Goal: Communication & Community: Answer question/provide support

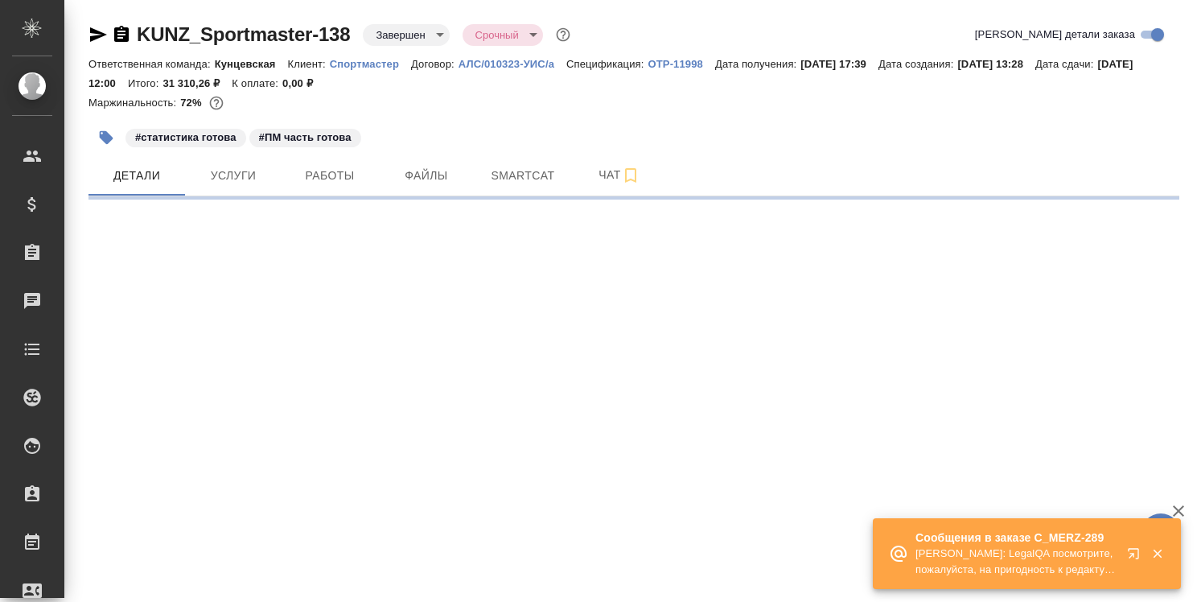
select select "RU"
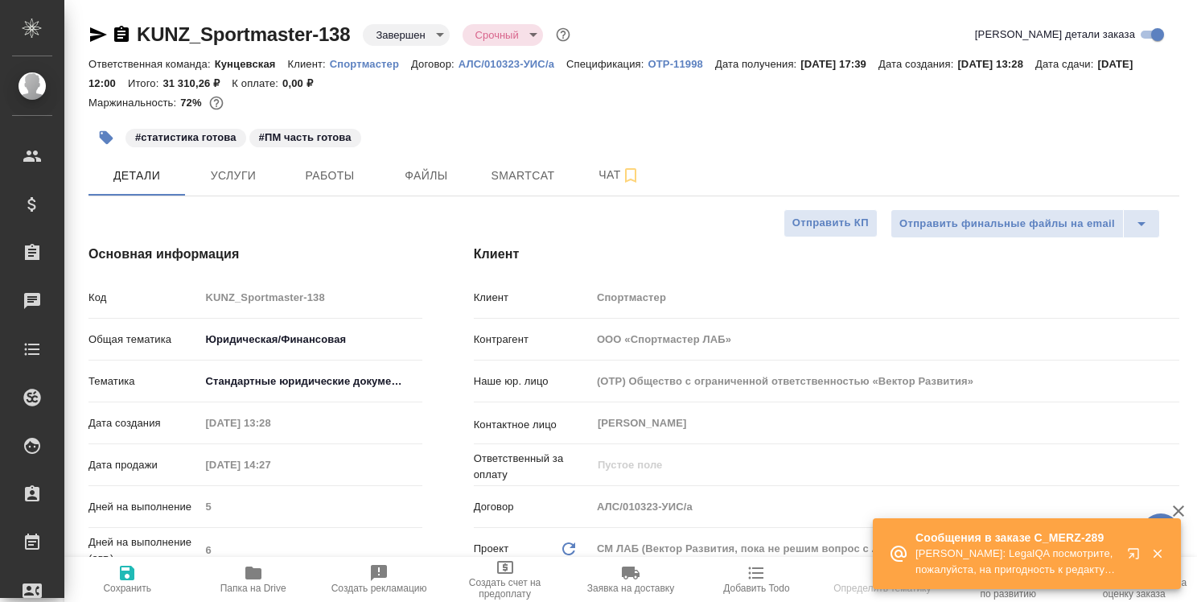
type textarea "x"
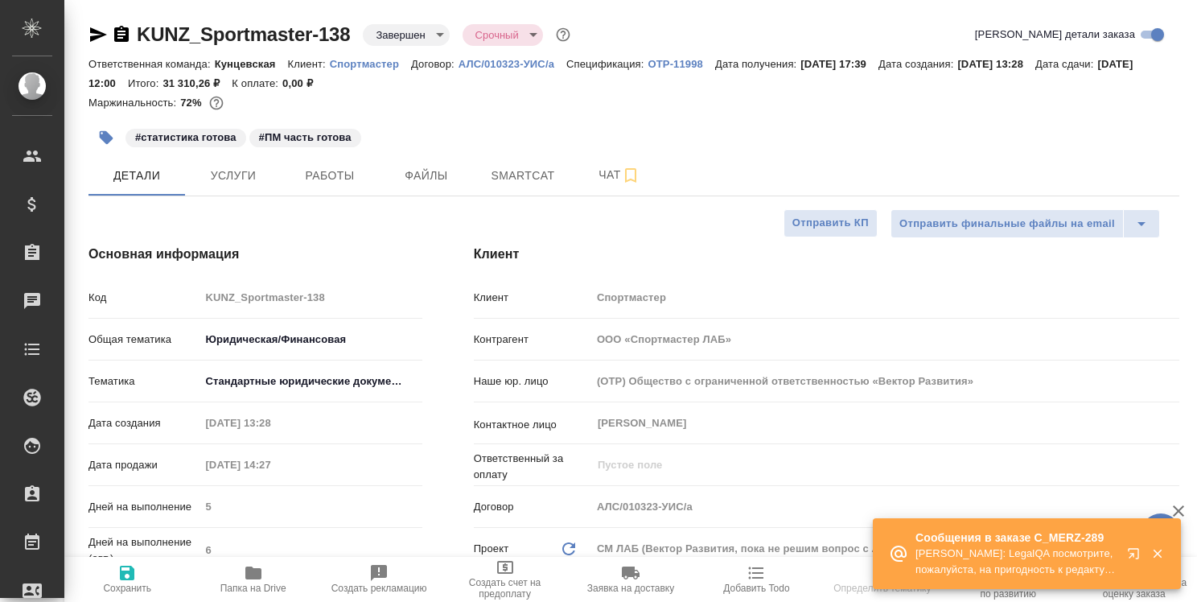
type textarea "x"
type input "Авдеенко Кирилл"
type input "Талбанова Нигина"
click at [1133, 543] on button "button" at bounding box center [1137, 556] width 39 height 39
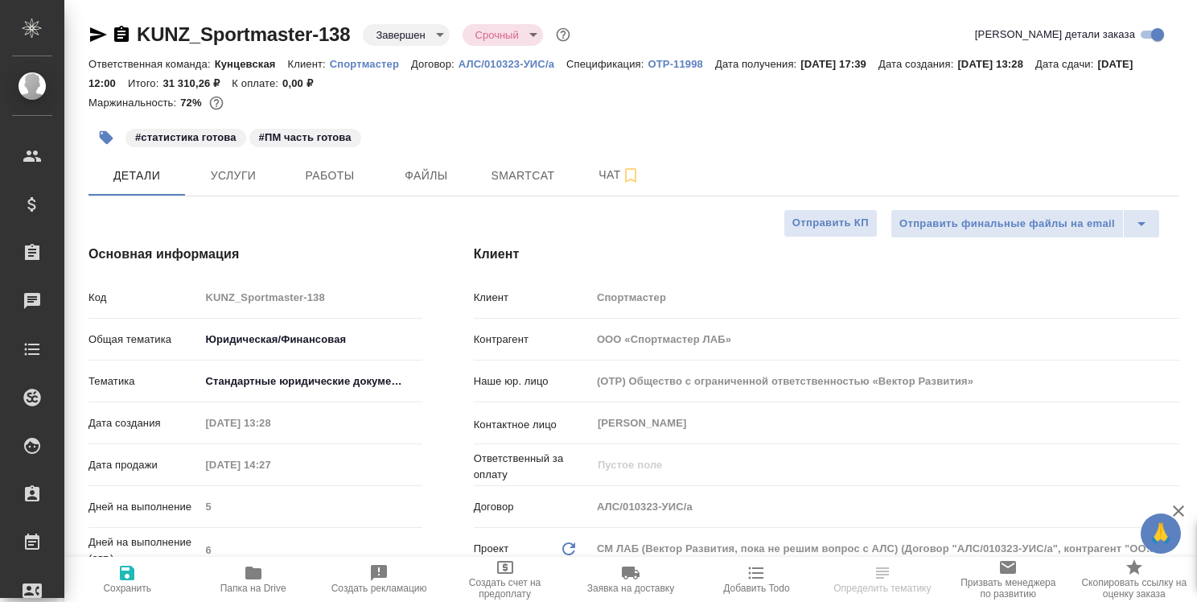
type textarea "x"
select select "RU"
type textarea "x"
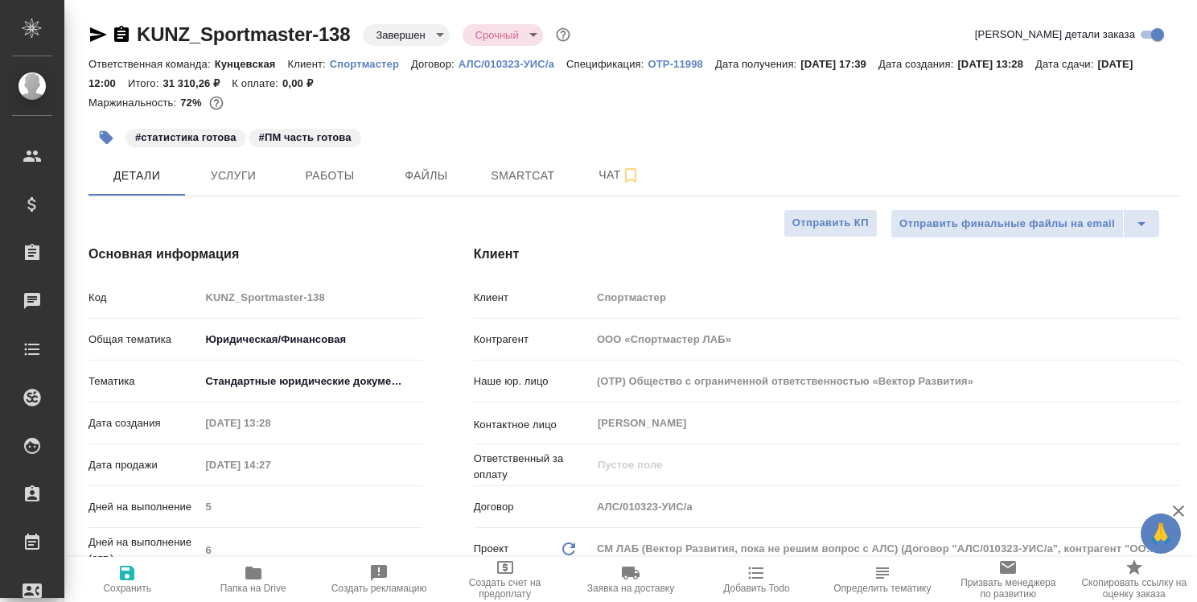
type textarea "x"
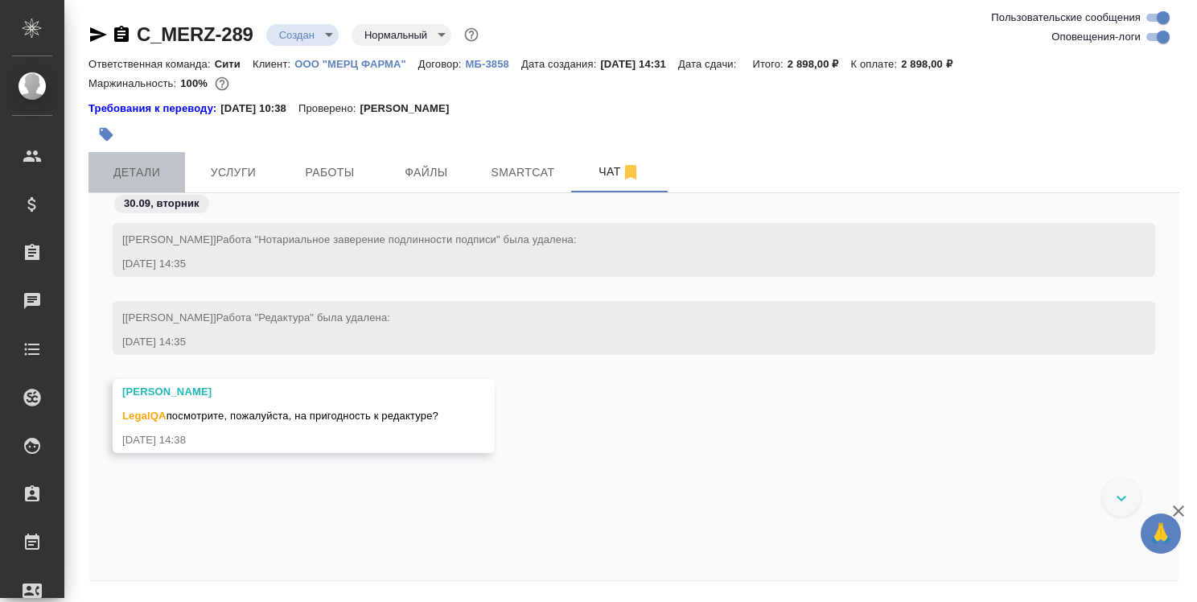
click at [151, 167] on span "Детали" at bounding box center [136, 173] width 77 height 20
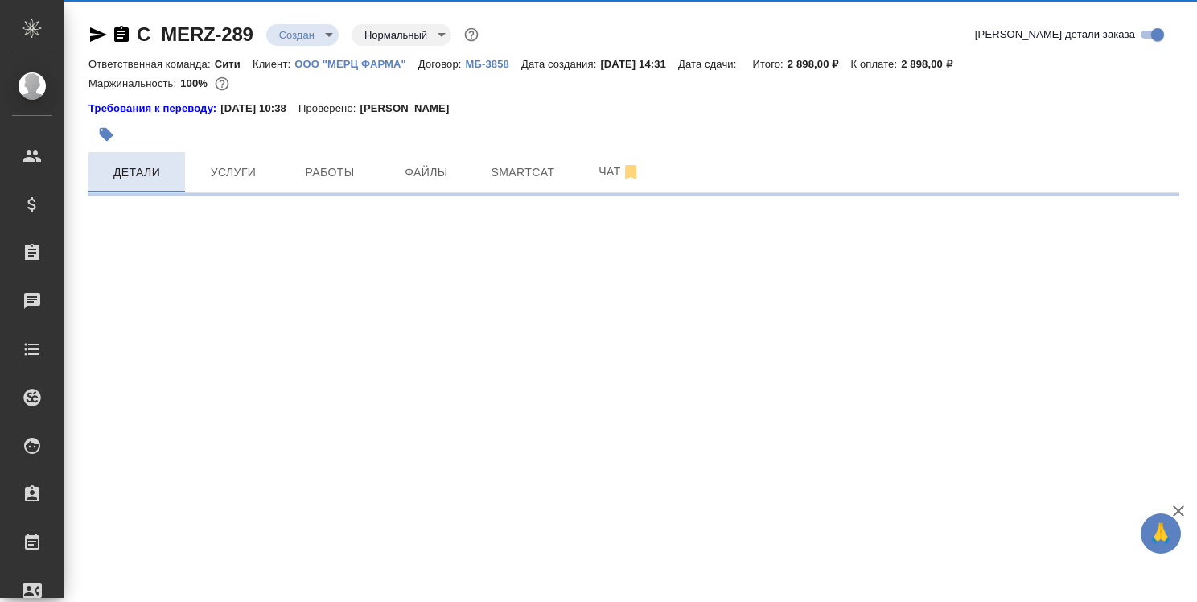
select select "RU"
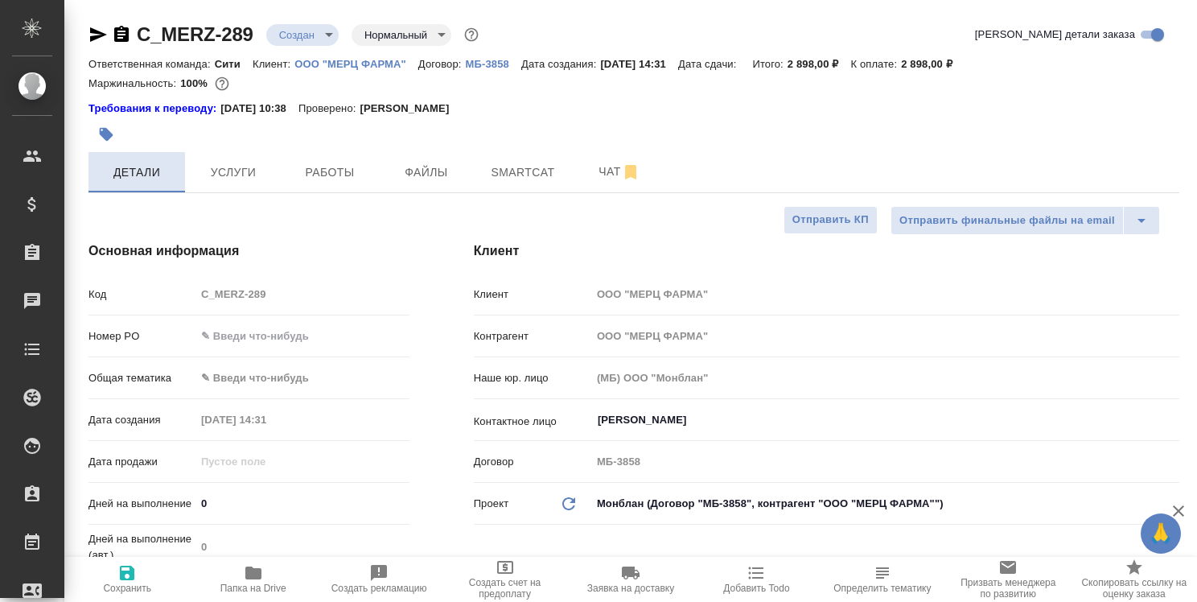
type textarea "x"
click at [249, 570] on icon "button" at bounding box center [253, 572] width 16 height 13
type textarea "x"
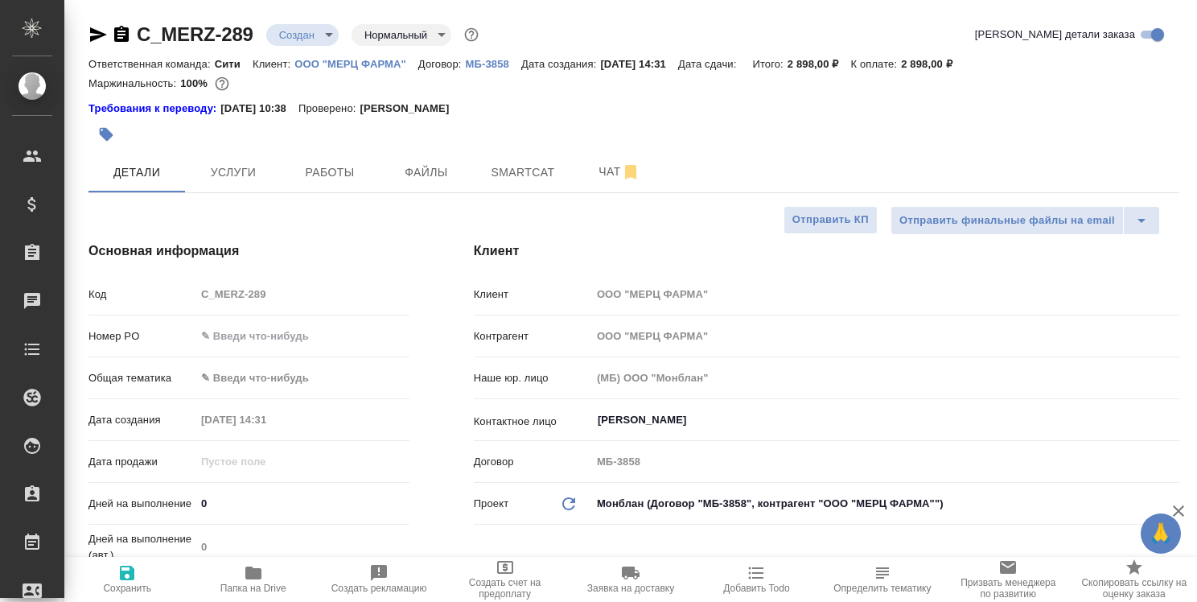
type textarea "x"
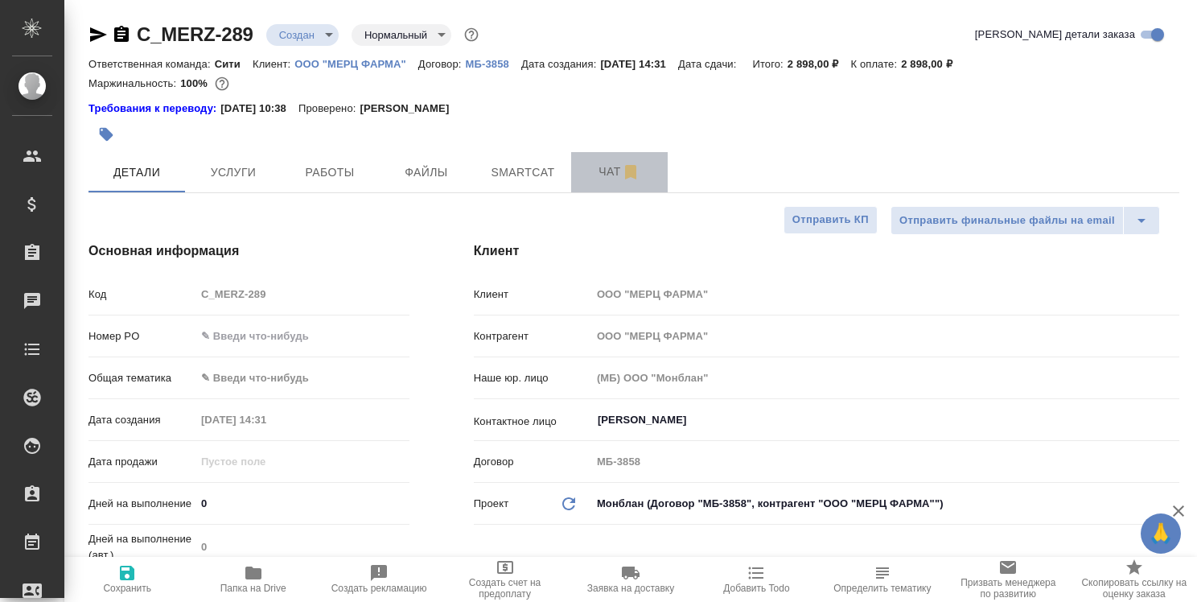
click at [612, 171] on span "Чат" at bounding box center [619, 172] width 77 height 20
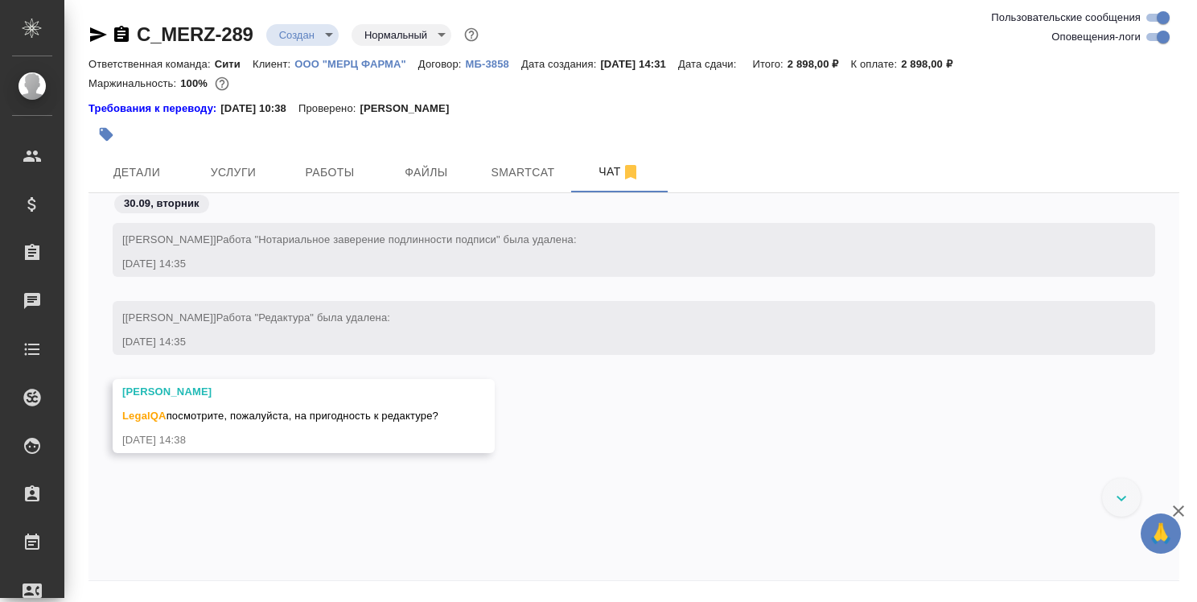
click at [1133, 509] on div at bounding box center [1121, 497] width 39 height 39
drag, startPoint x: 1133, startPoint y: 509, endPoint x: 1126, endPoint y: 499, distance: 12.1
click at [1126, 499] on div at bounding box center [1121, 497] width 39 height 39
click at [1126, 499] on icon at bounding box center [1122, 499] width 10 height 6
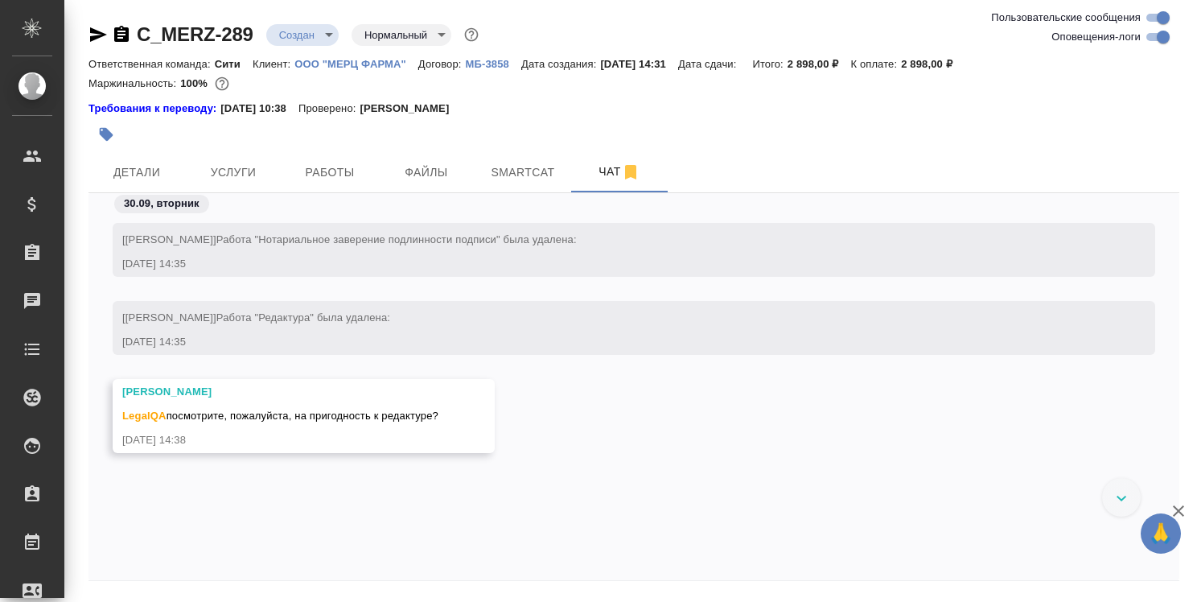
click at [1126, 499] on icon at bounding box center [1122, 499] width 10 height 6
click at [866, 417] on div "Зайцева Светлана LegalQA посмотрите, пожалуйста, на пригодность к редактуре? 30…" at bounding box center [634, 428] width 1091 height 98
click at [488, 406] on div "Зайцева Светлана LegalQA посмотрите, пожалуйста, на пригодность к редактуре? 30…" at bounding box center [304, 416] width 382 height 74
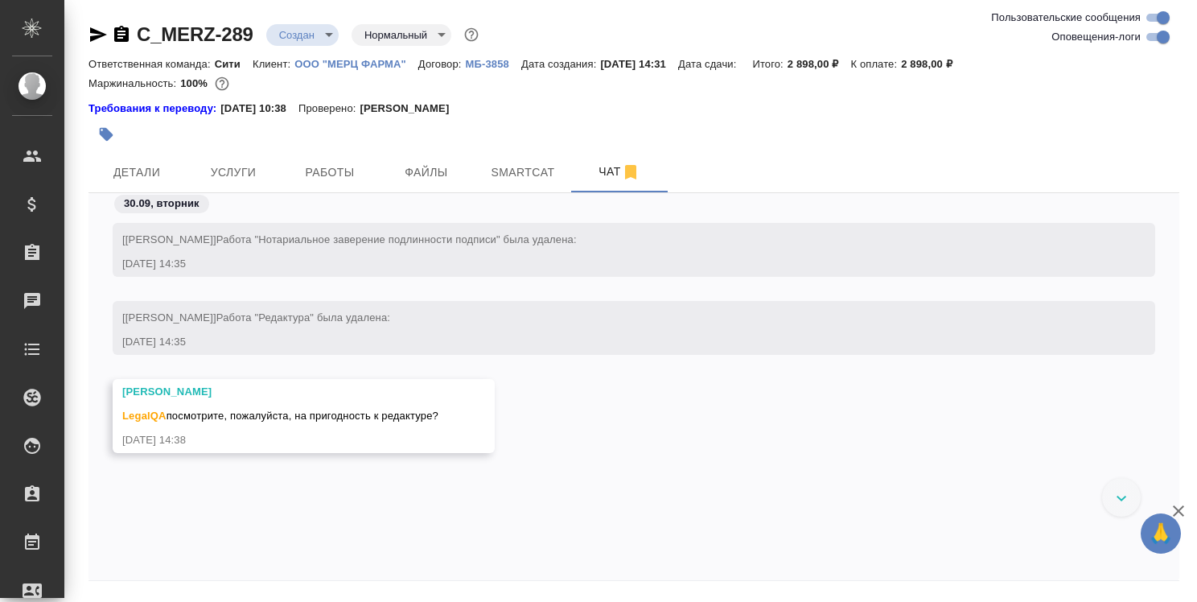
click at [190, 402] on div "Зайцева Светлана LegalQA посмотрите, пожалуйста, на пригодность к редактуре?" at bounding box center [280, 404] width 316 height 40
click at [284, 316] on button "Ответить на сообщение" at bounding box center [210, 318] width 176 height 31
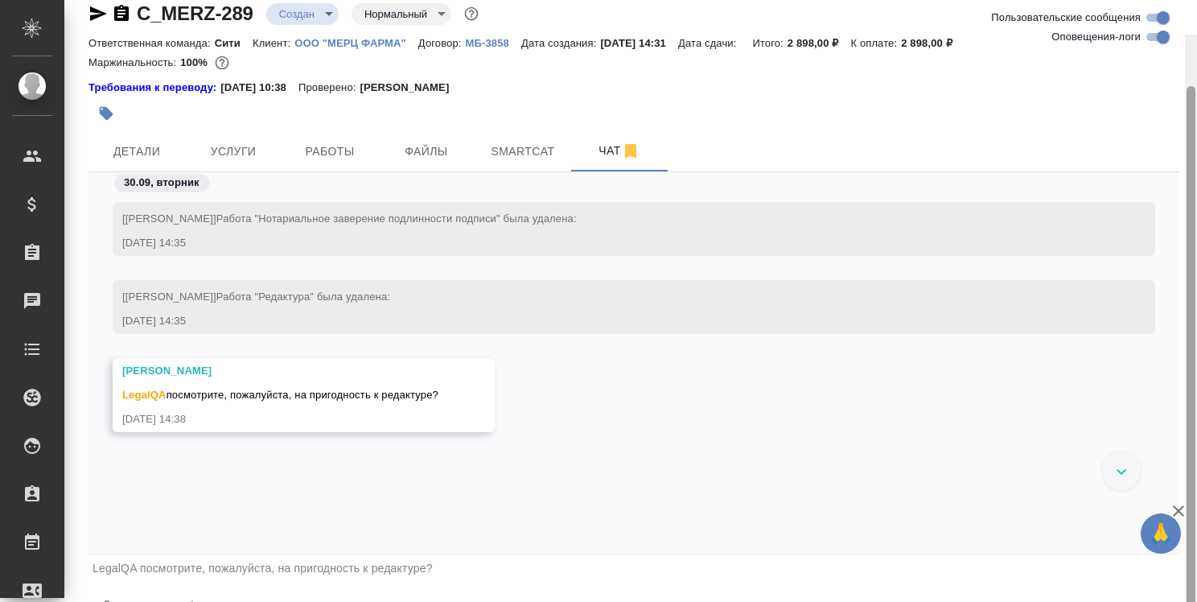
scroll to position [56, 0]
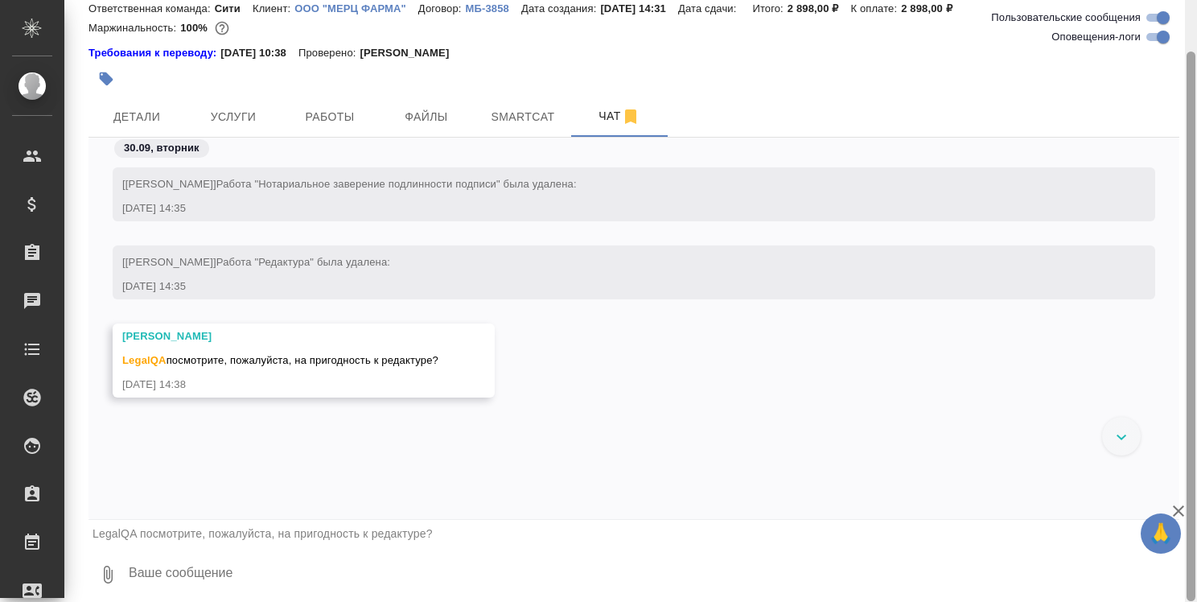
drag, startPoint x: 1195, startPoint y: 538, endPoint x: 1192, endPoint y: 624, distance: 85.4
click at [1192, 601] on html "🙏 .cls-1 fill:#fff; AWATERA Strelnikova Olga Клиенты Спецификации Заказы 0 Чаты…" at bounding box center [598, 301] width 1197 height 602
click at [356, 566] on textarea at bounding box center [653, 574] width 1052 height 55
click at [239, 591] on textarea ""=" at bounding box center [640, 574] width 1026 height 55
type textarea """
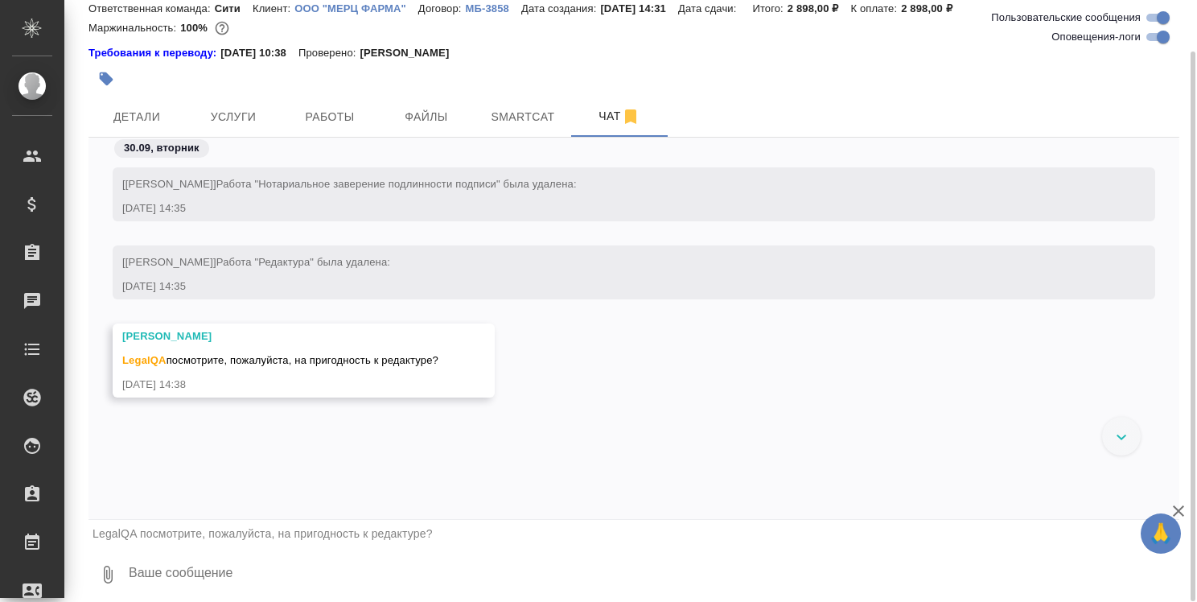
type textarea """
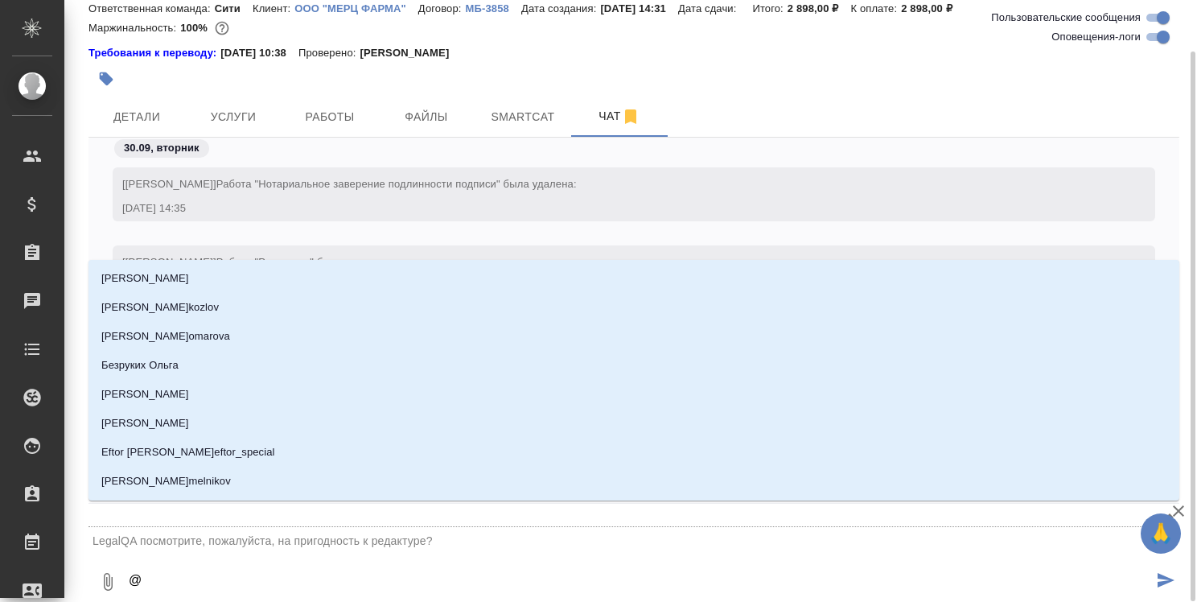
type textarea "@щ"
type input "щ"
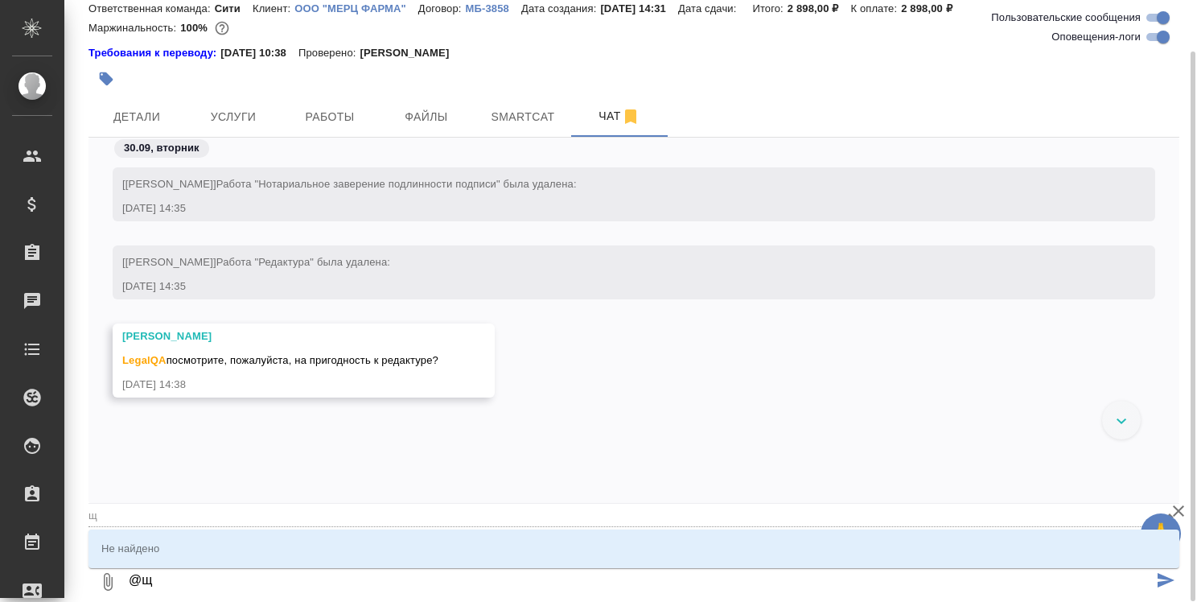
type textarea "@щв"
type input "щв"
type textarea "@щв"
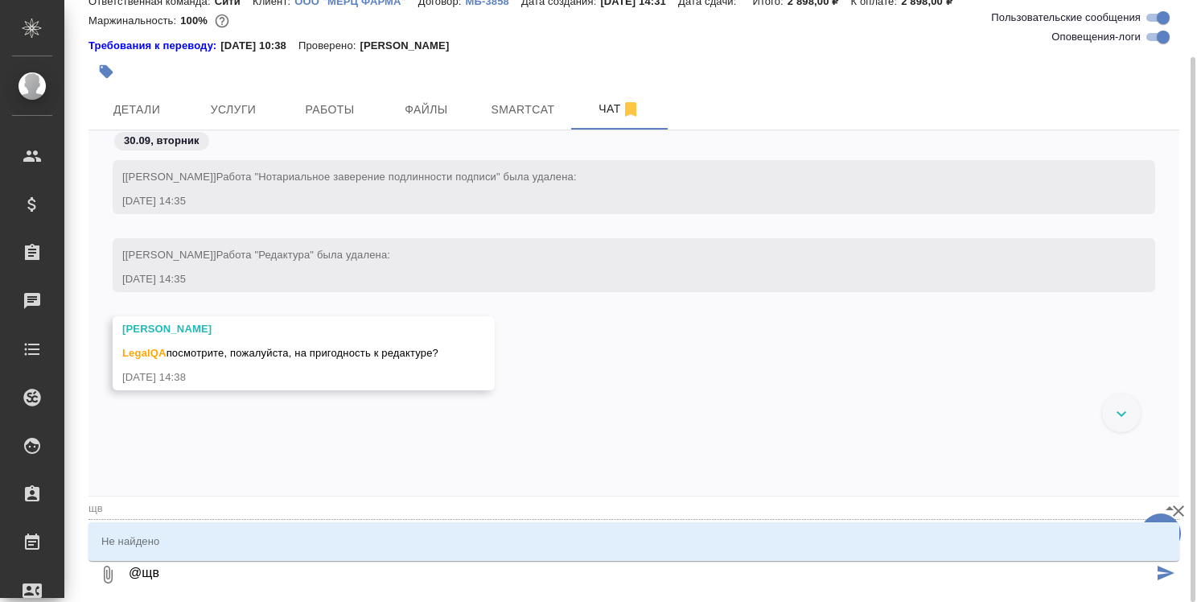
click at [146, 575] on textarea "@щв" at bounding box center [640, 574] width 1026 height 55
type textarea "@в"
type input "в"
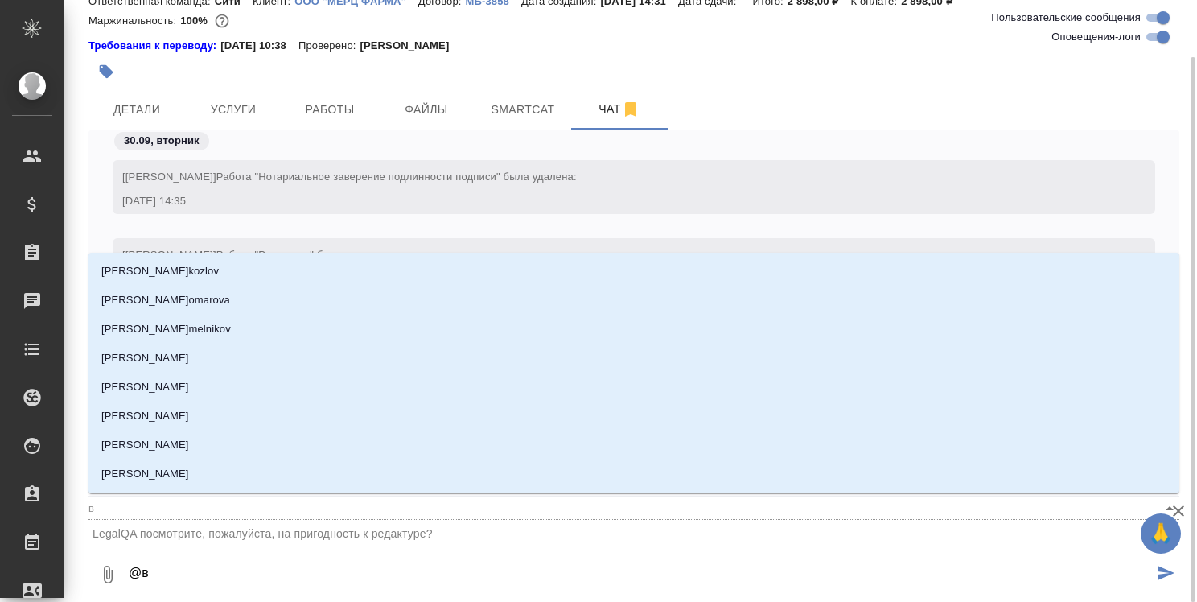
type textarea "@"
type textarea "@З"
type input "З"
type textarea "@За"
type input "За"
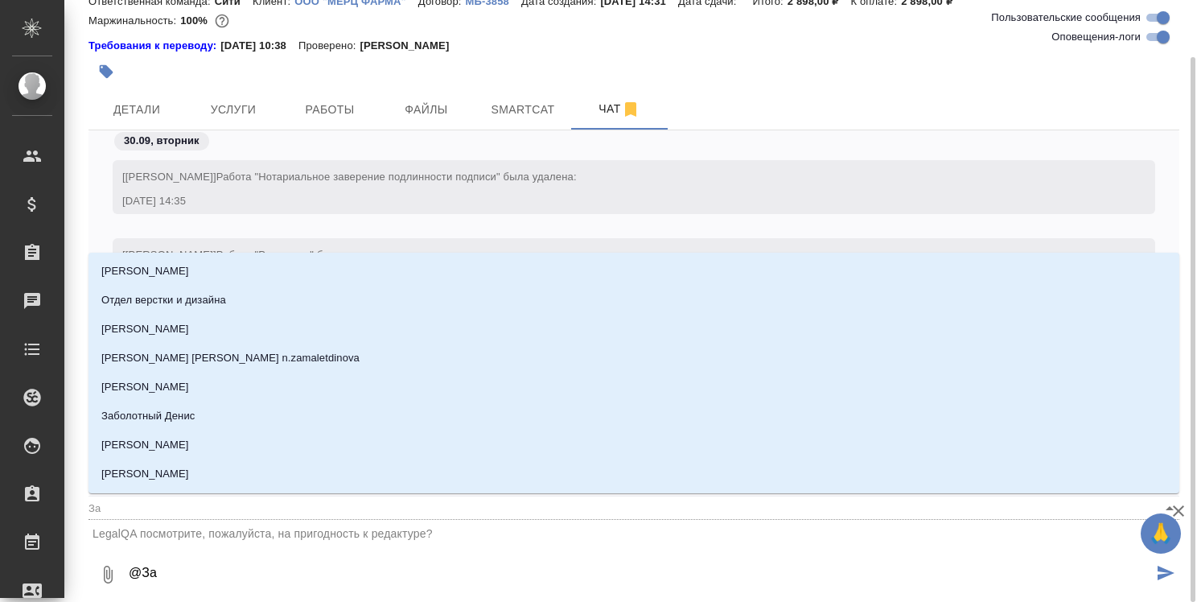
type textarea "@Зай"
type input "Зай"
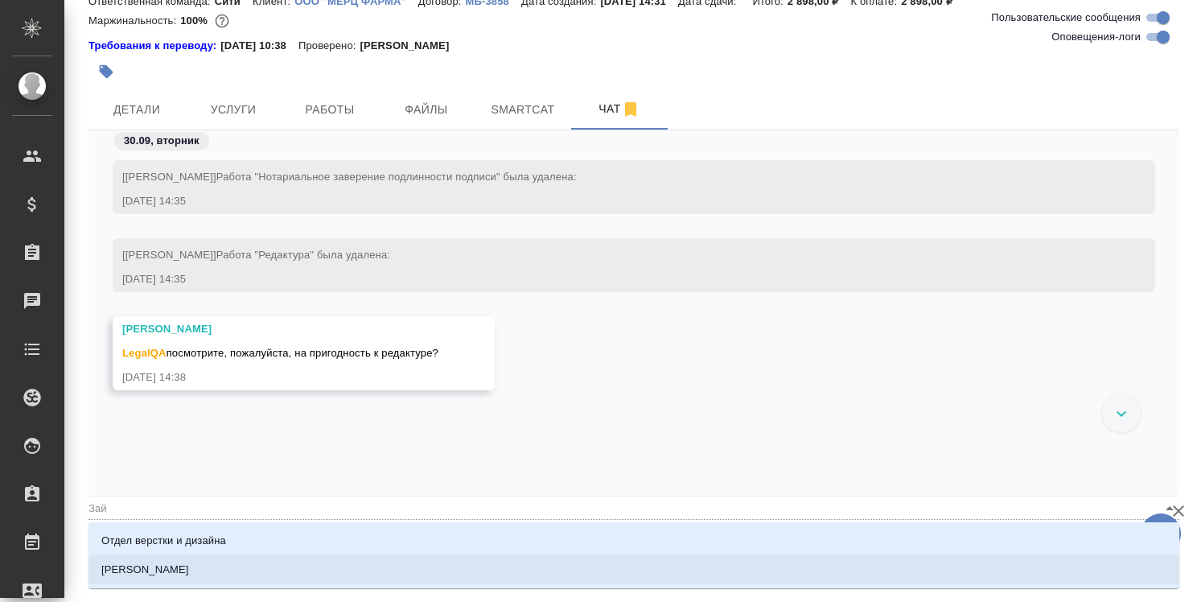
click at [183, 571] on p "Зайцева Светлана" at bounding box center [145, 570] width 88 height 16
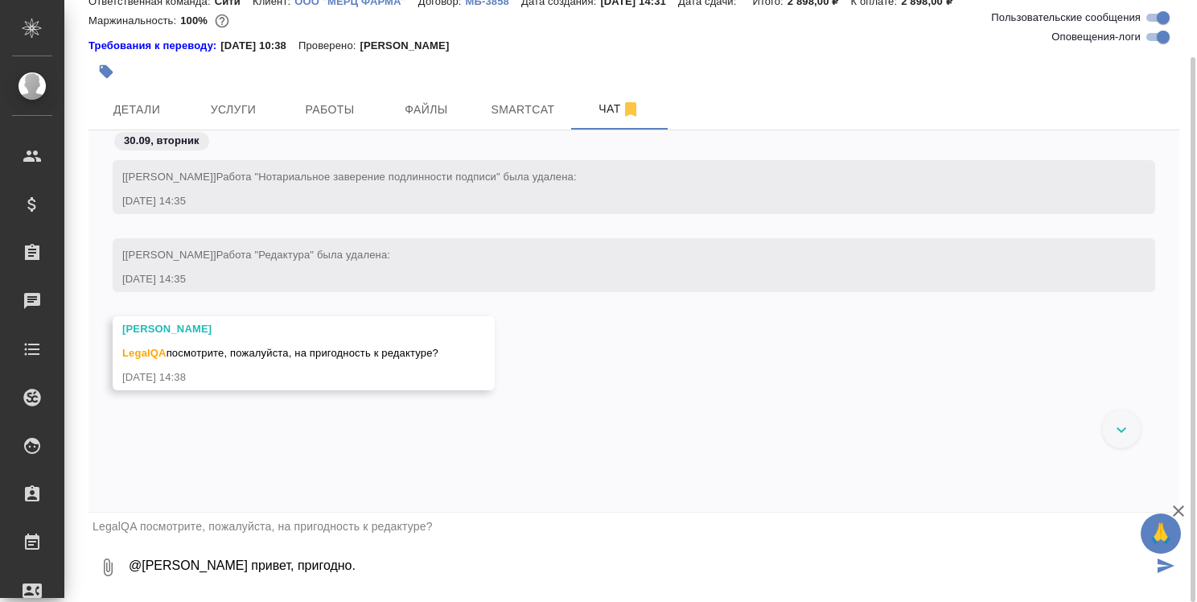
type textarea "@Зайцева Светлана привет, пригодно."
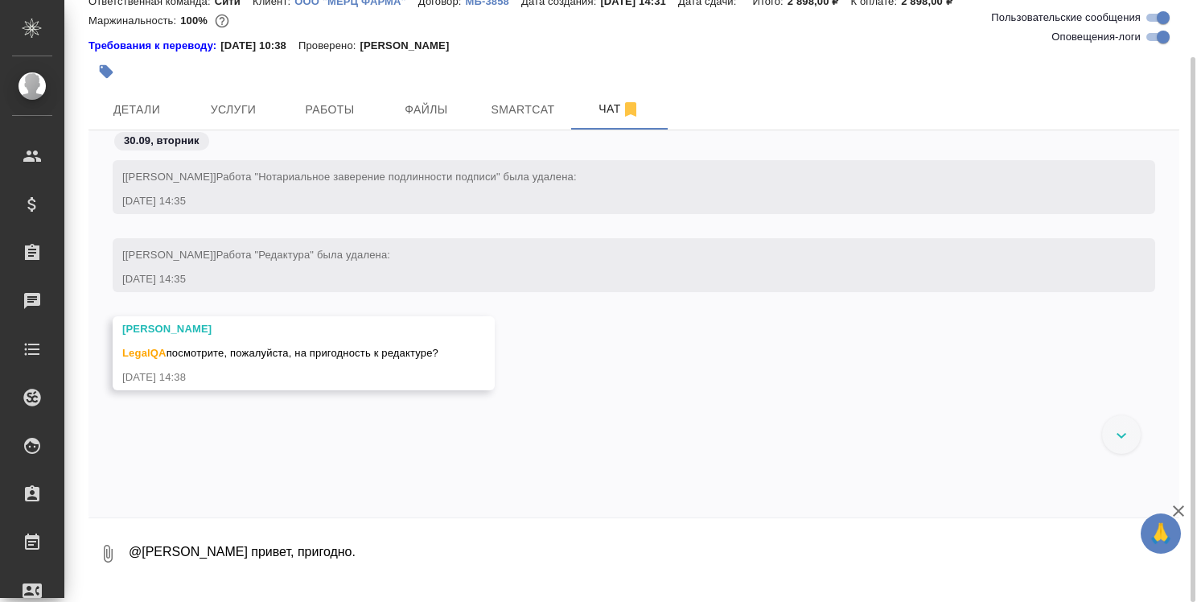
scroll to position [31, 0]
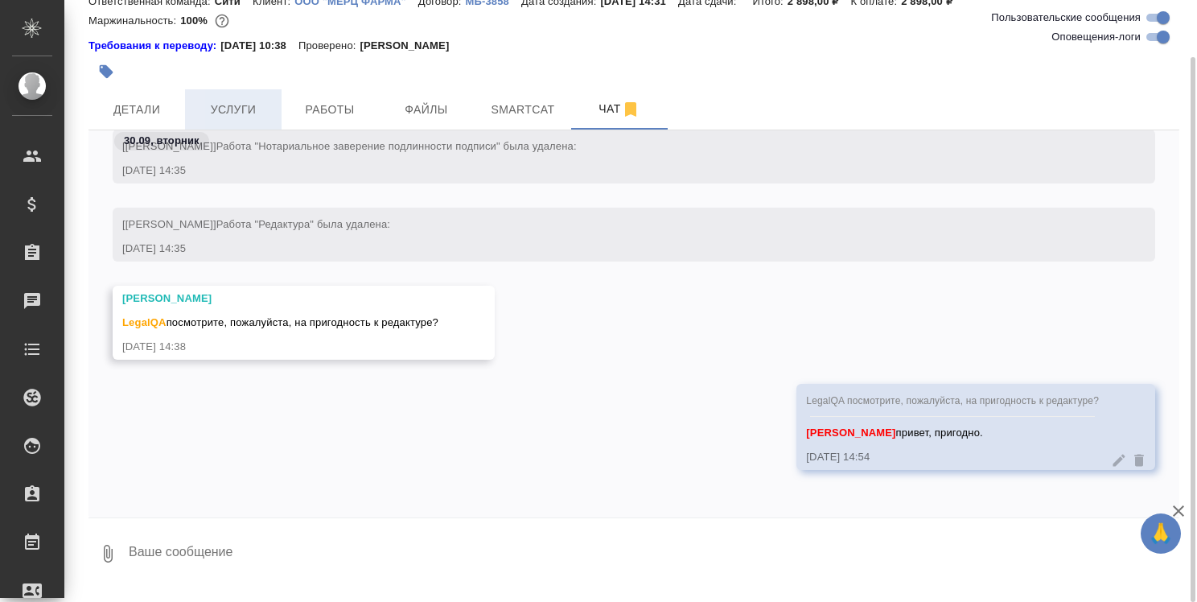
click at [251, 107] on span "Услуги" at bounding box center [233, 110] width 77 height 20
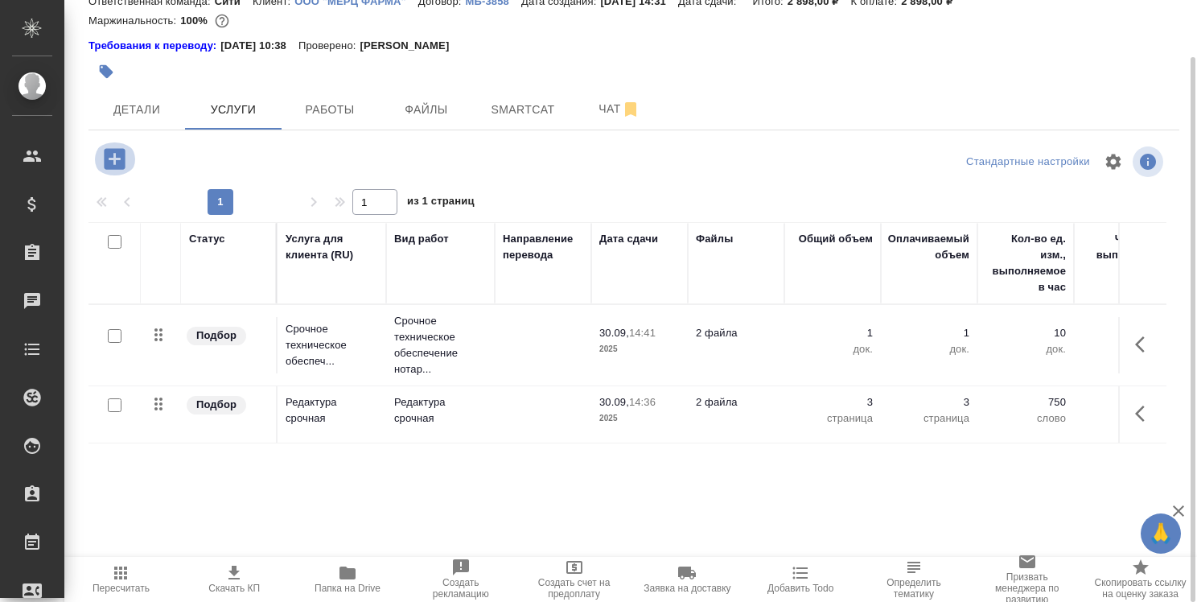
click at [110, 163] on icon "button" at bounding box center [114, 158] width 21 height 21
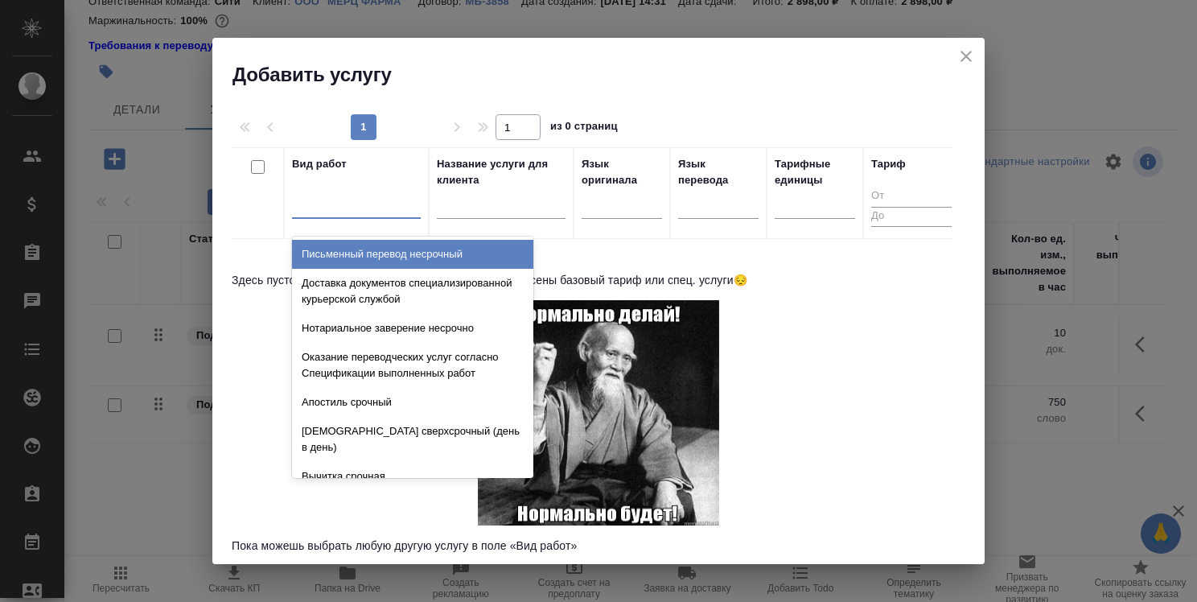
click at [334, 214] on div at bounding box center [356, 202] width 129 height 23
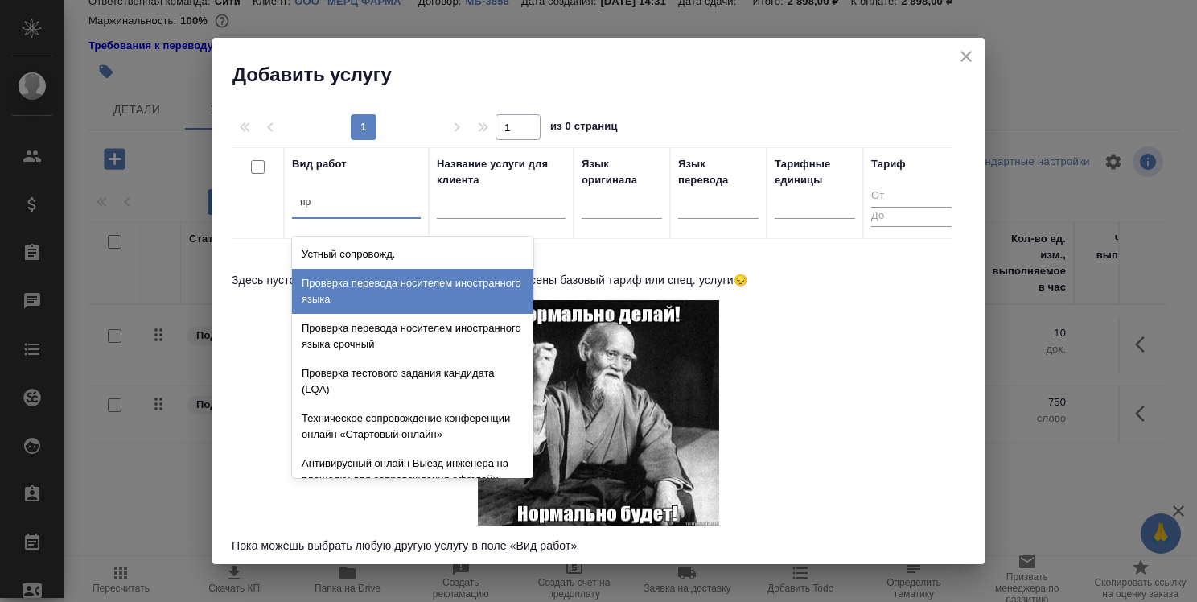
type input "п"
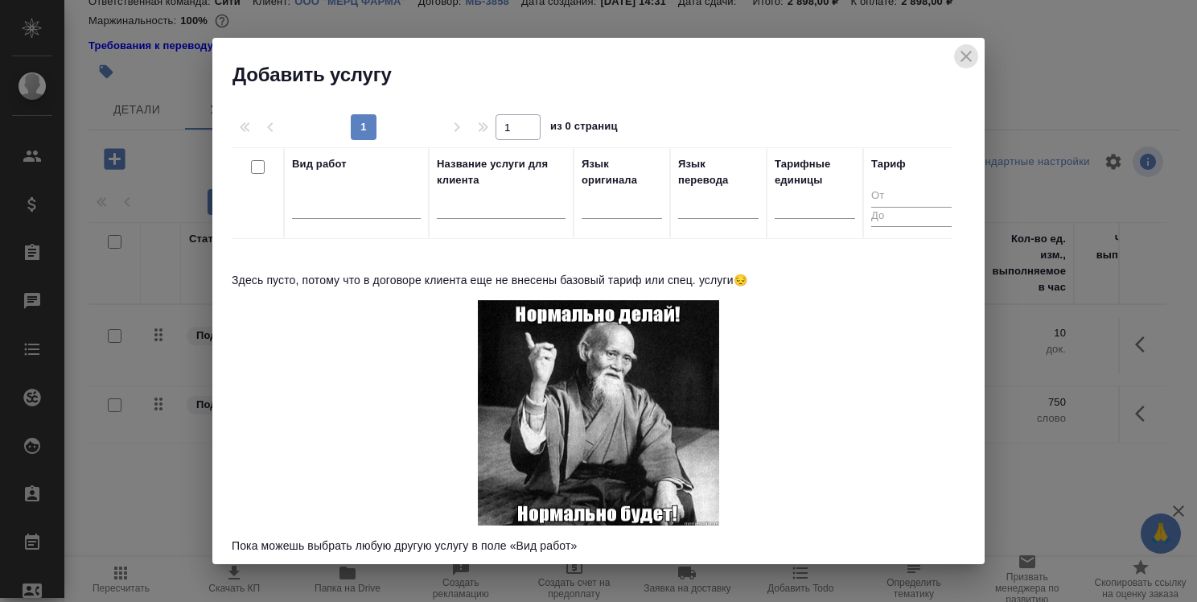
click at [966, 51] on icon "close" at bounding box center [966, 56] width 19 height 19
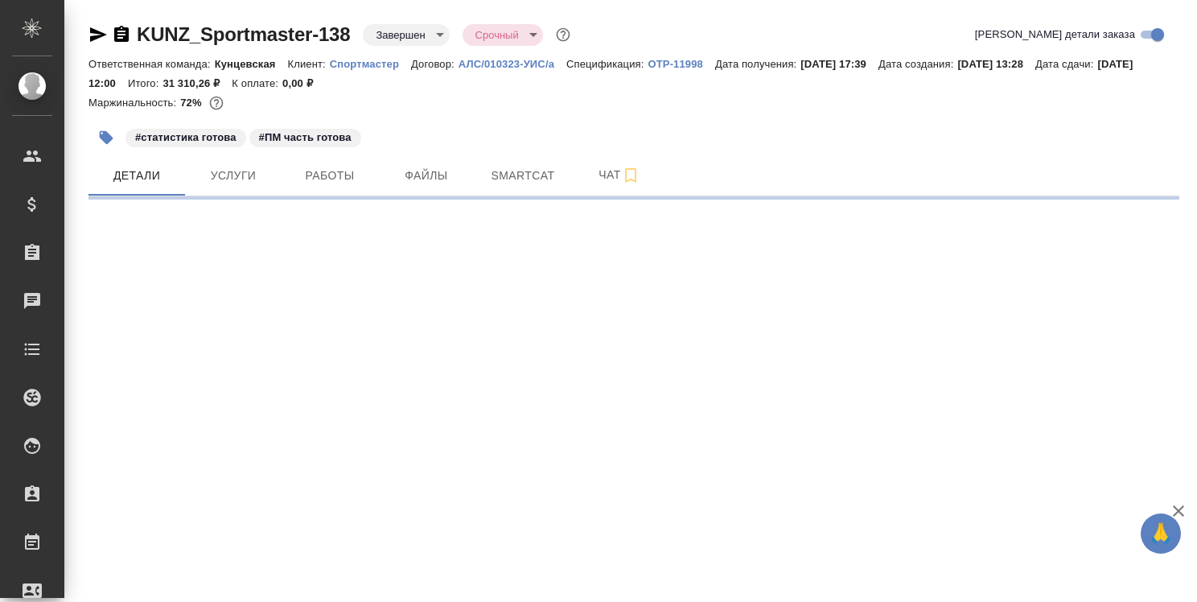
select select "RU"
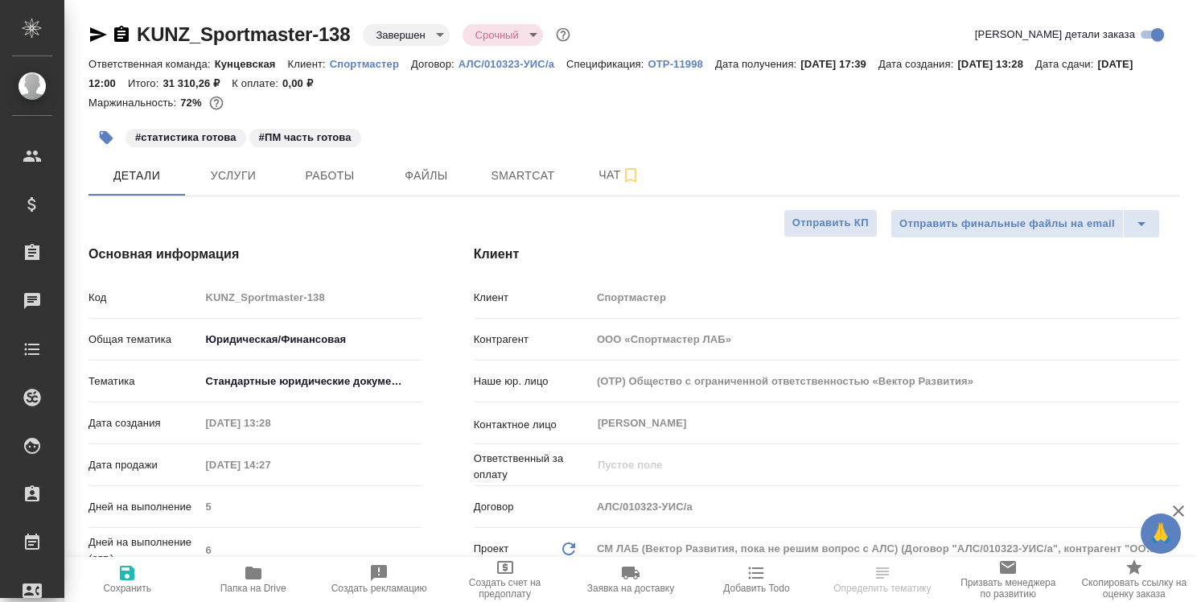
type textarea "x"
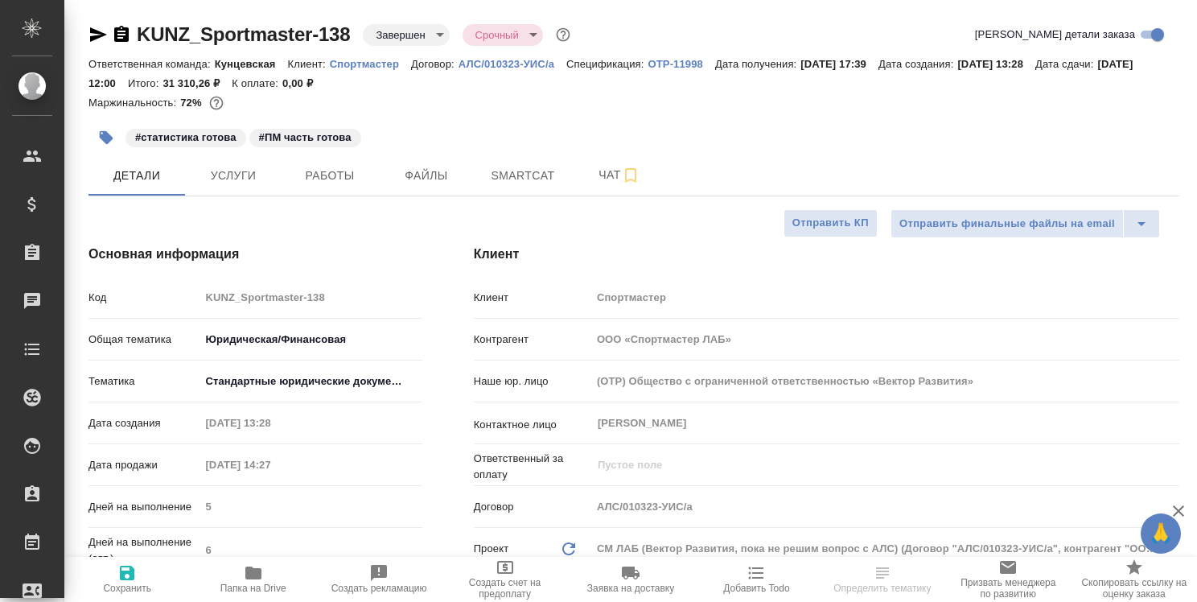
type textarea "x"
click at [338, 177] on span "Работы" at bounding box center [329, 176] width 77 height 20
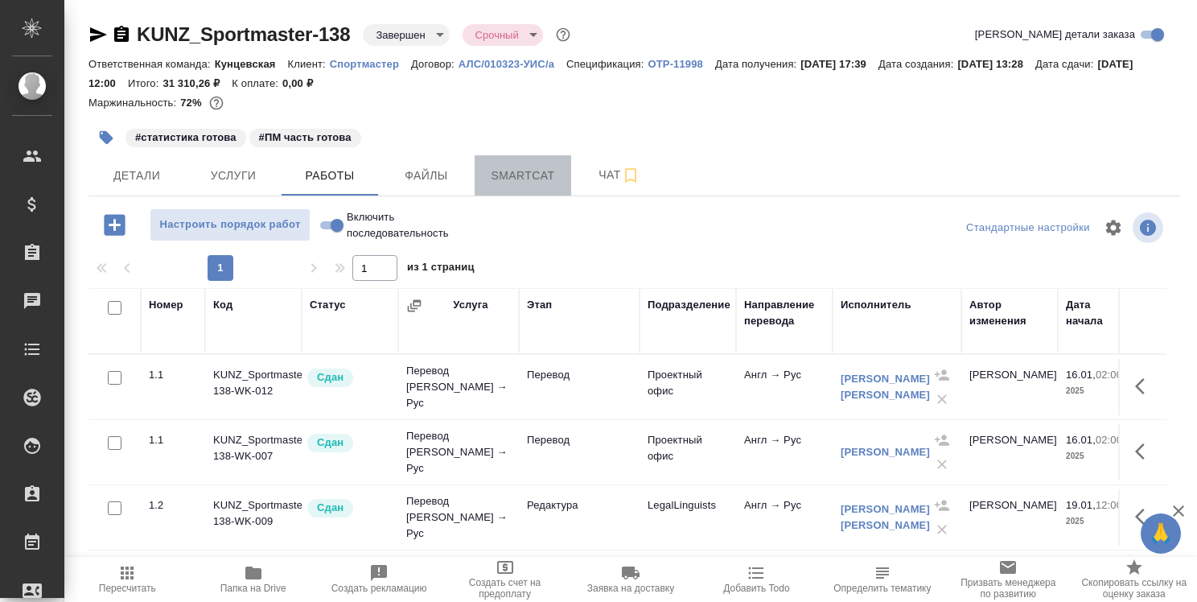
click at [525, 179] on span "Smartcat" at bounding box center [522, 176] width 77 height 20
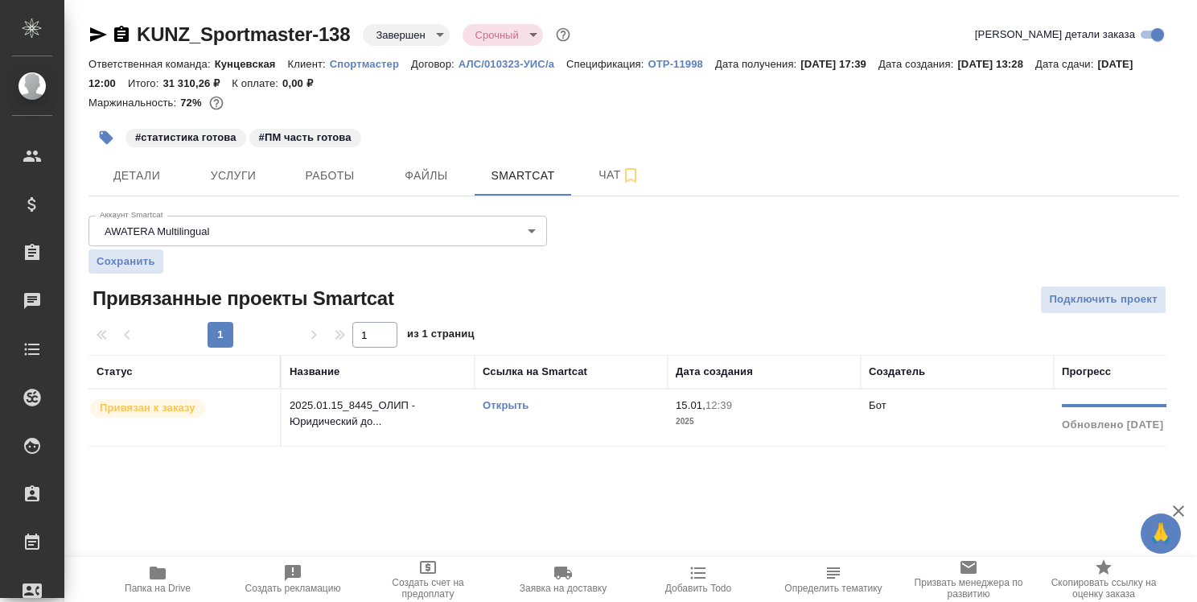
click at [503, 405] on link "Открыть" at bounding box center [506, 405] width 46 height 12
click at [502, 407] on link "Открыть" at bounding box center [506, 405] width 46 height 12
click at [514, 406] on link "Открыть" at bounding box center [506, 405] width 46 height 12
click at [494, 405] on link "Открыть" at bounding box center [506, 405] width 46 height 12
click at [511, 405] on link "Открыть" at bounding box center [506, 405] width 46 height 12
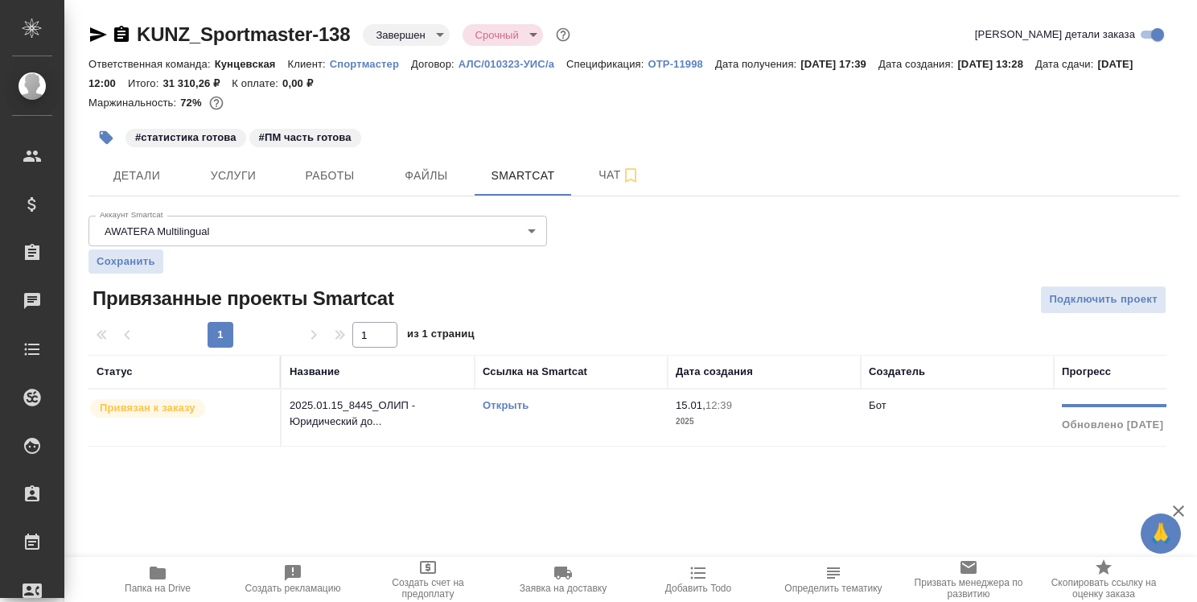
click at [501, 406] on link "Открыть" at bounding box center [506, 405] width 46 height 12
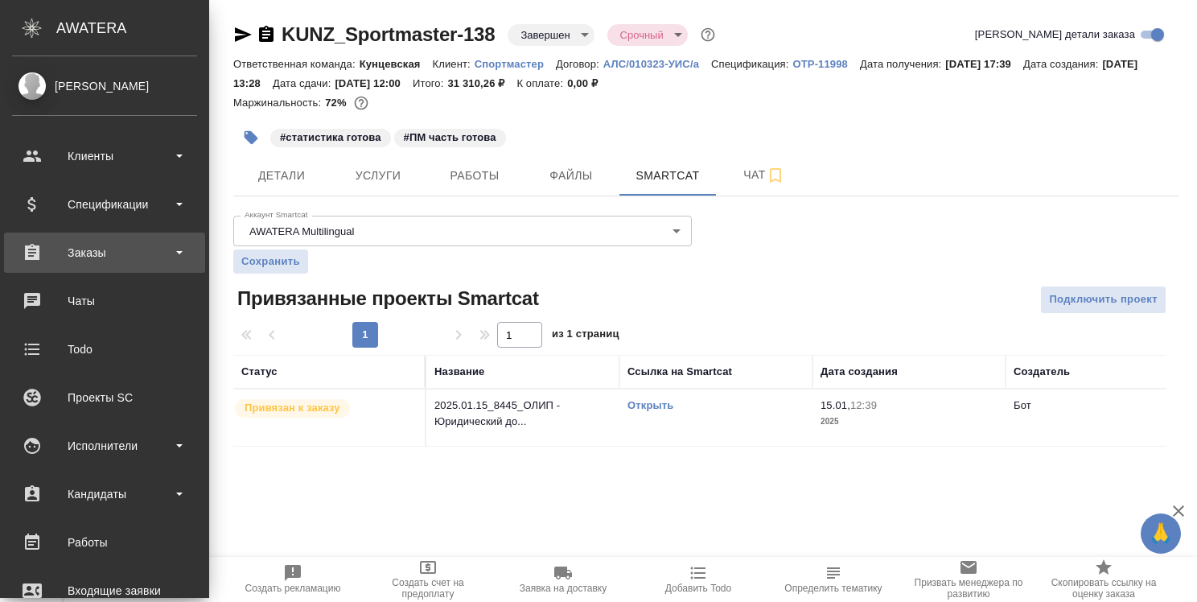
click at [90, 252] on div "Заказы" at bounding box center [104, 253] width 185 height 24
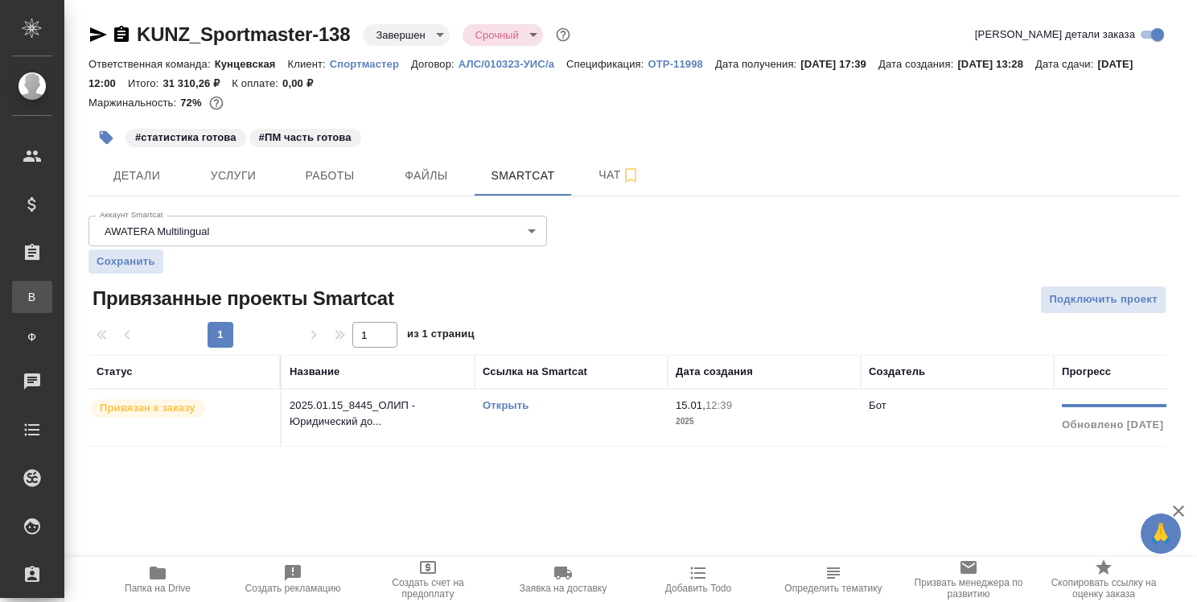
click at [94, 292] on div ".cls-1 fill:#fff; AWATERA Strelnikova Olga Клиенты Спецификации Заказы В Все за…" at bounding box center [598, 301] width 1197 height 602
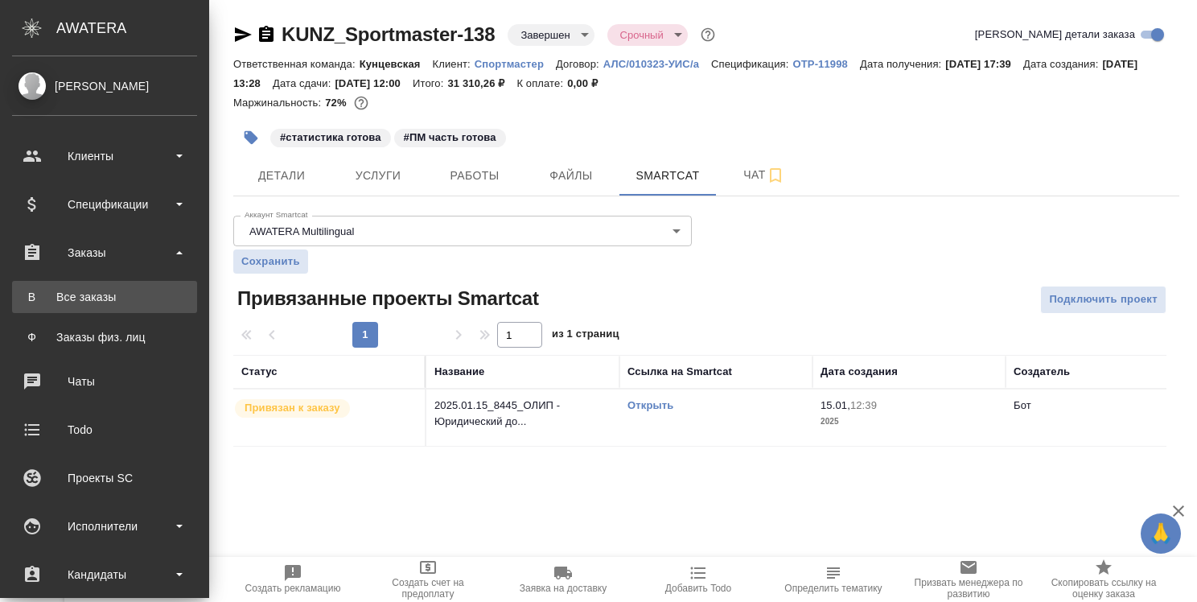
click at [76, 294] on div "Все заказы" at bounding box center [104, 297] width 169 height 16
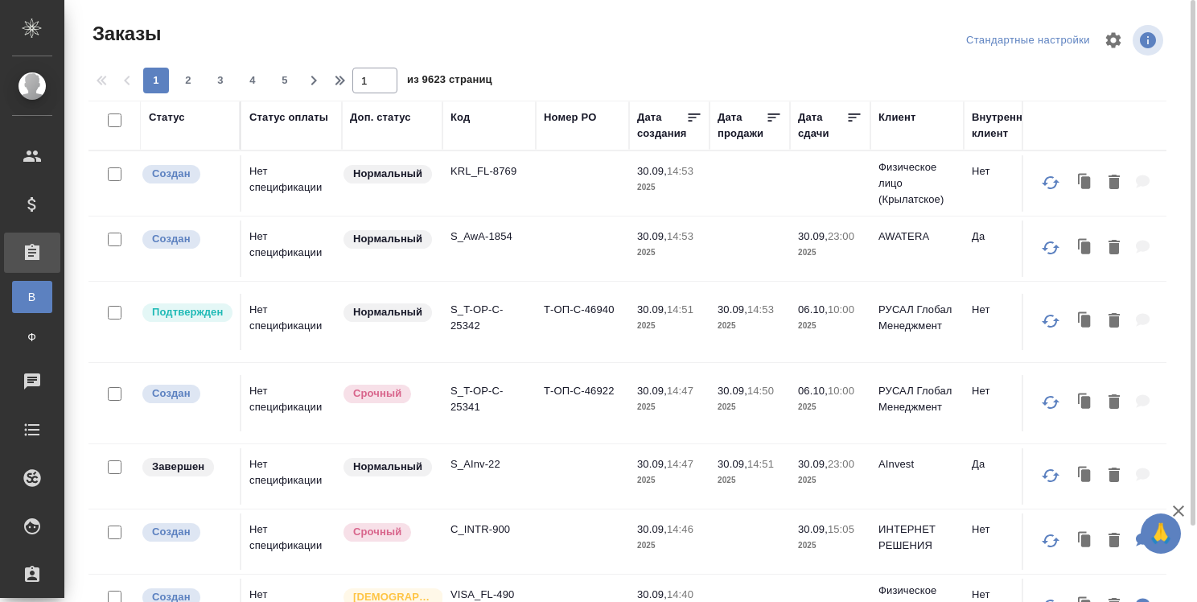
click at [463, 118] on div "Код" at bounding box center [460, 117] width 19 height 16
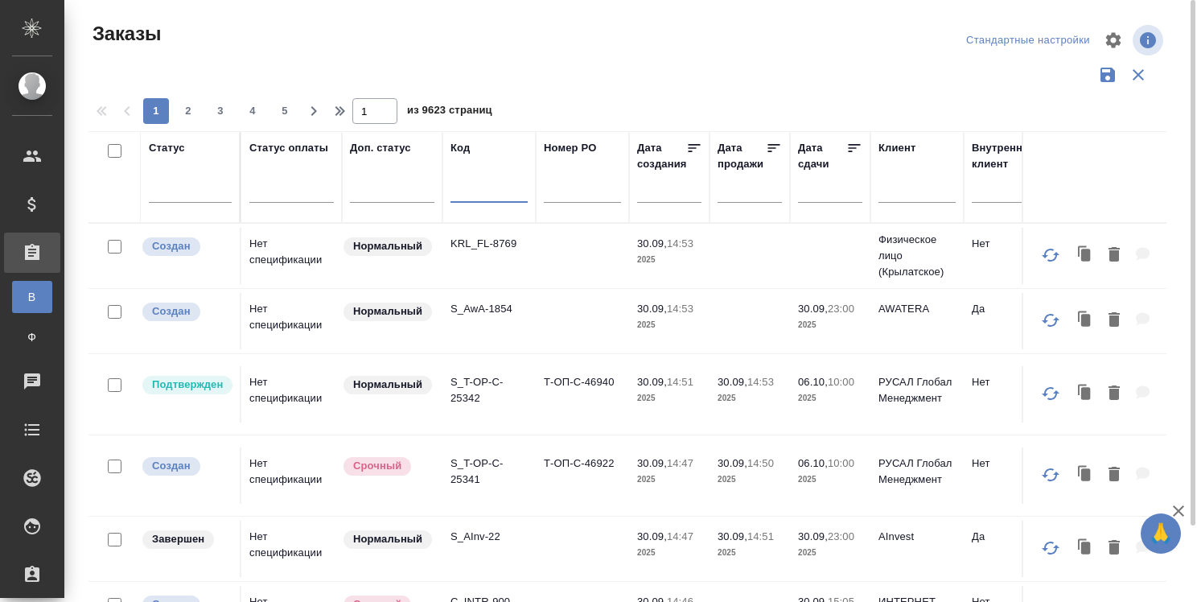
click at [456, 196] on input "text" at bounding box center [489, 193] width 77 height 20
type input "A"
type input "Ф"
type input "A"
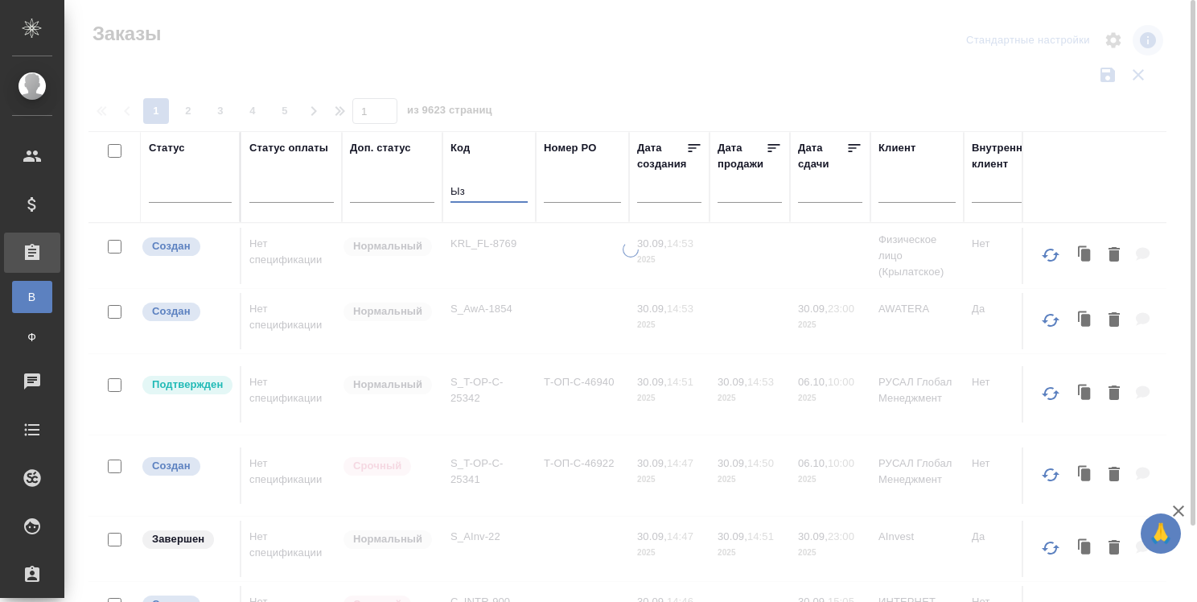
type input "Ы"
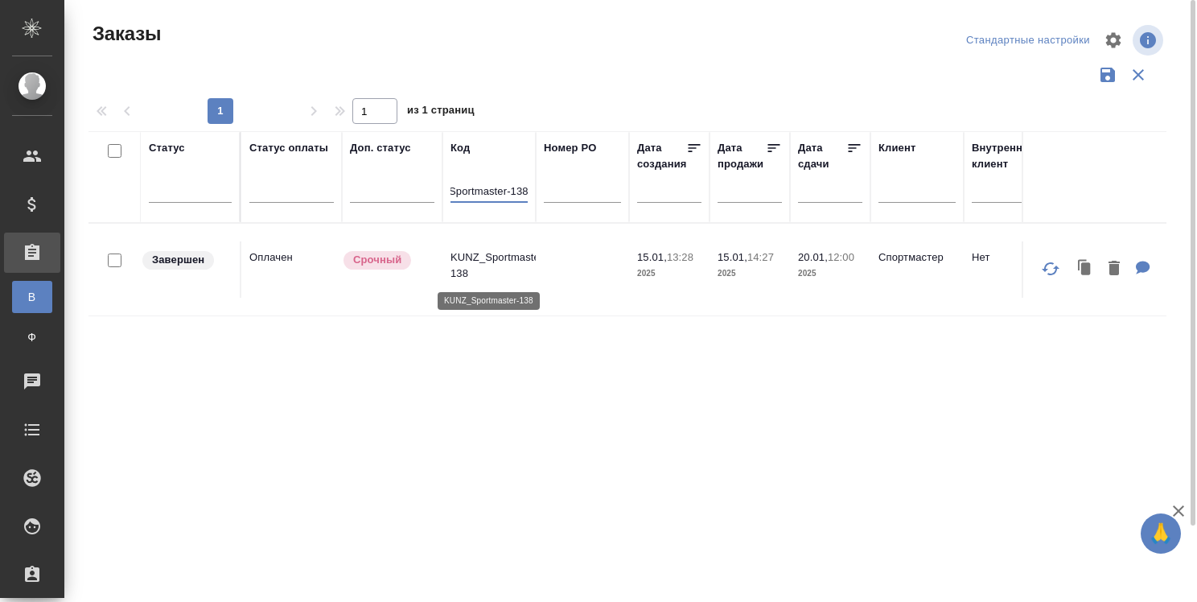
type input "Sportmaster-138"
click at [479, 258] on p "KUNZ_Sportmaster-138" at bounding box center [489, 265] width 77 height 32
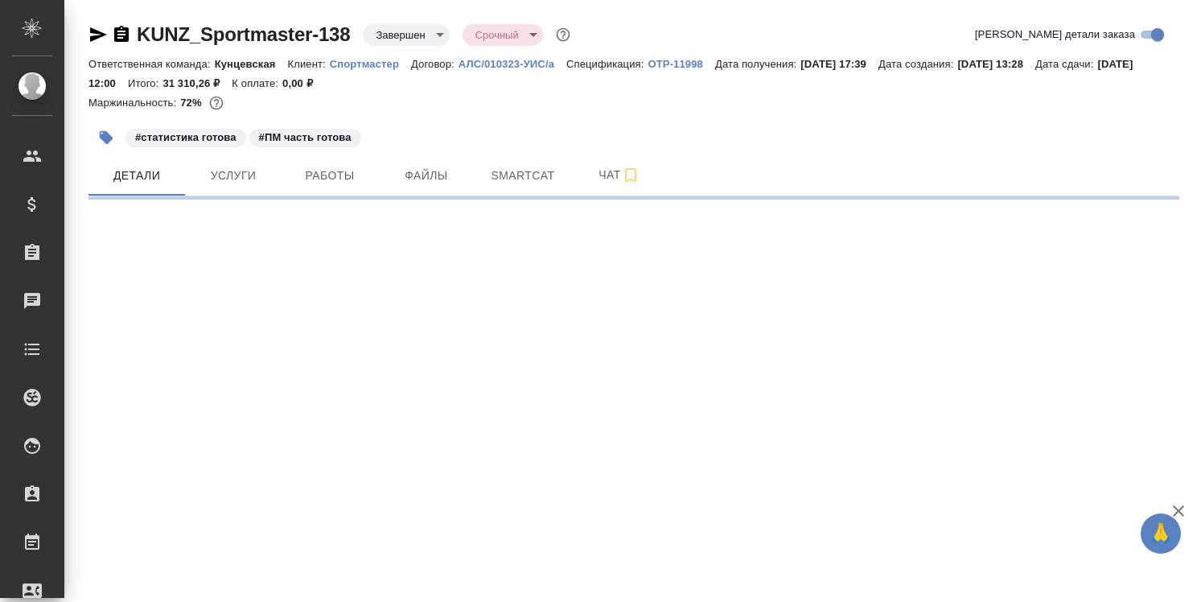
select select "RU"
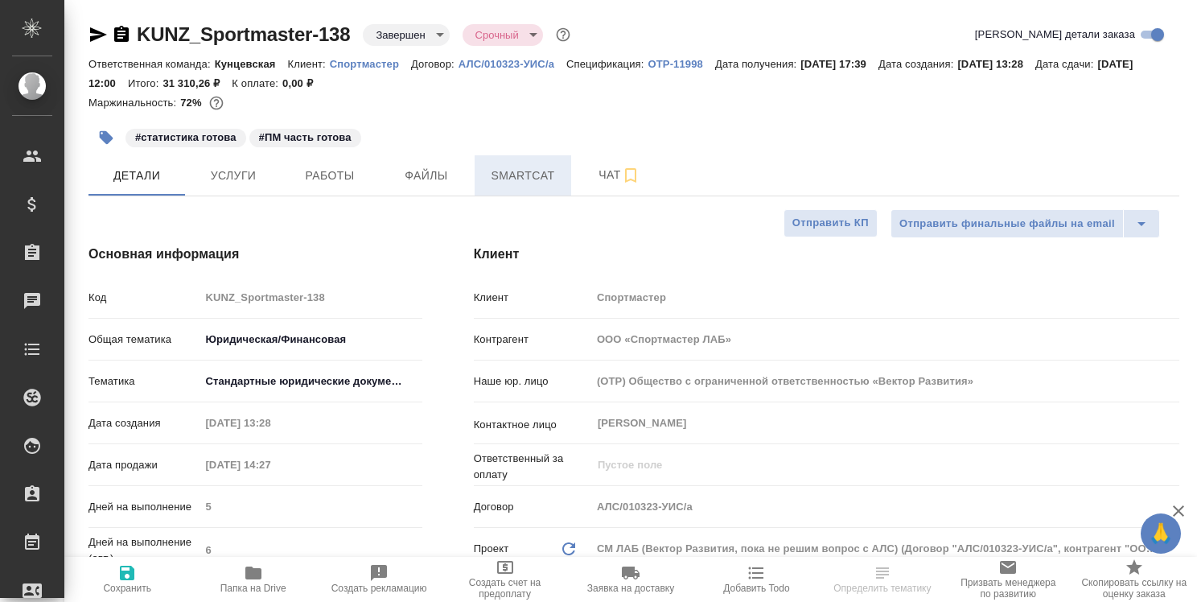
type textarea "x"
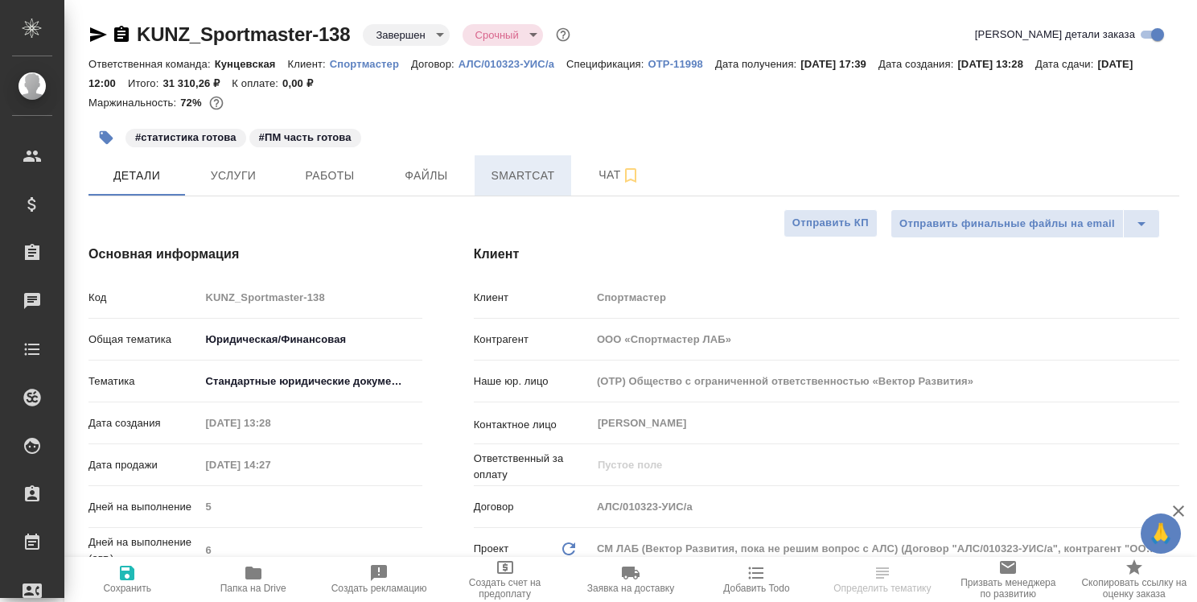
type textarea "x"
click at [529, 177] on span "Smartcat" at bounding box center [522, 176] width 77 height 20
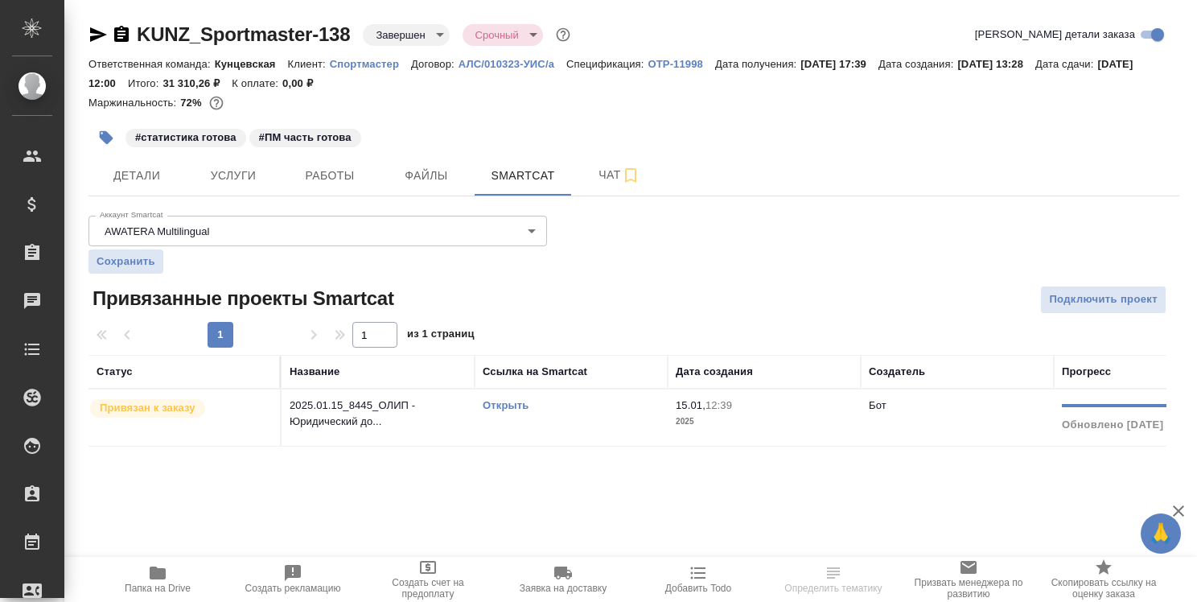
click at [496, 397] on div "Открыть" at bounding box center [571, 405] width 177 height 16
click at [498, 407] on link "Открыть" at bounding box center [506, 405] width 46 height 12
click at [160, 170] on span "Детали" at bounding box center [136, 176] width 77 height 20
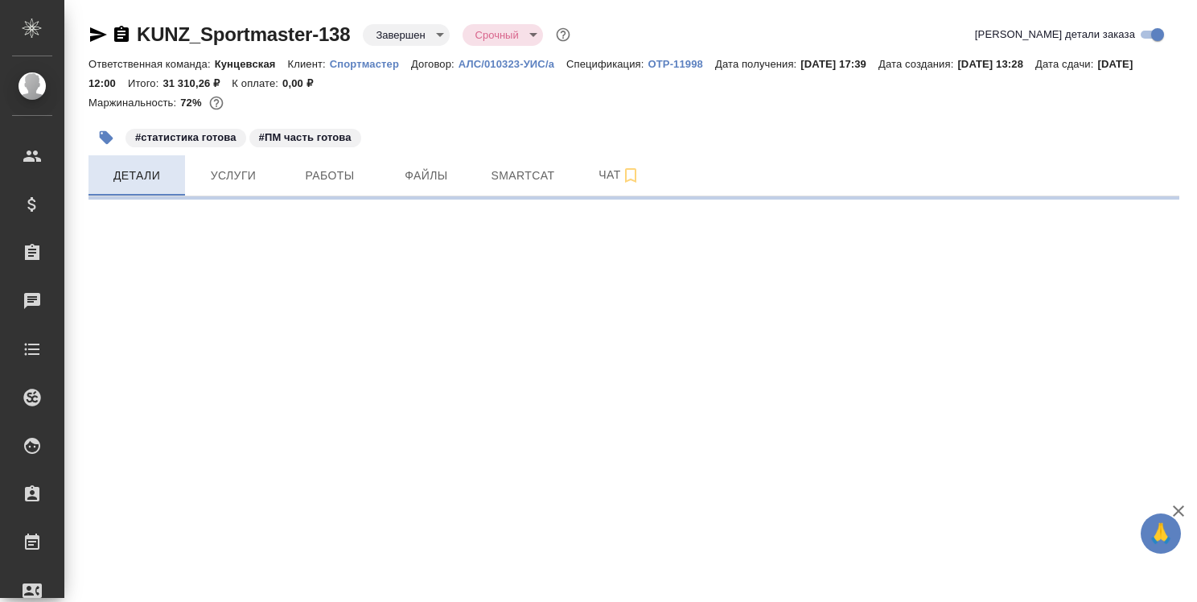
select select "RU"
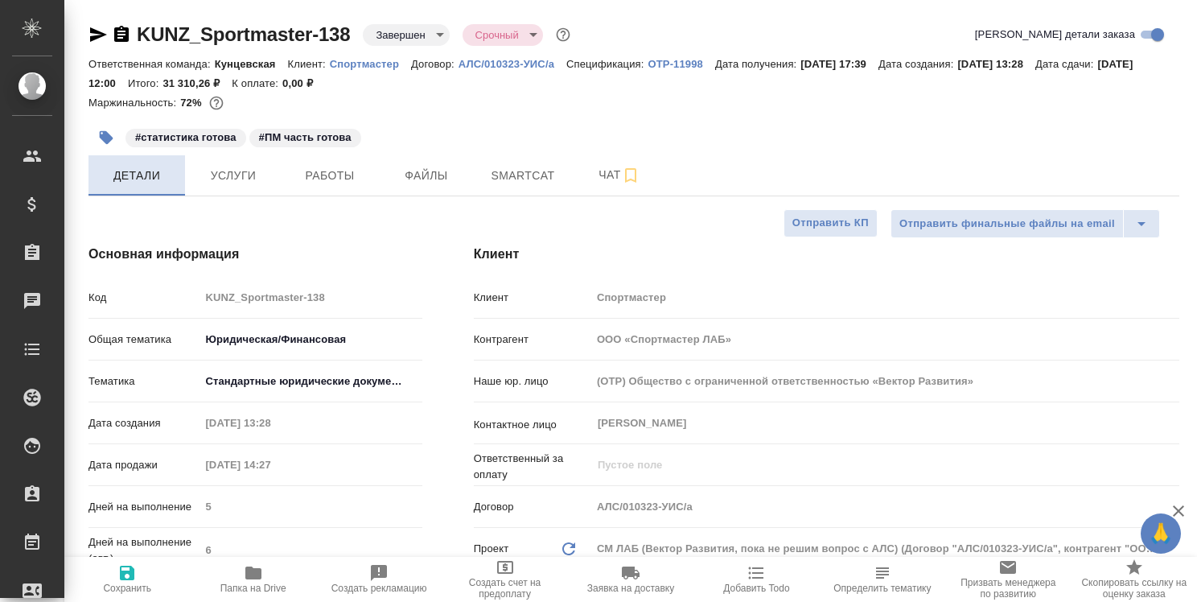
type textarea "x"
click at [191, 299] on div "Код KUNZ_Sportmaster-138" at bounding box center [256, 297] width 334 height 28
type textarea "x"
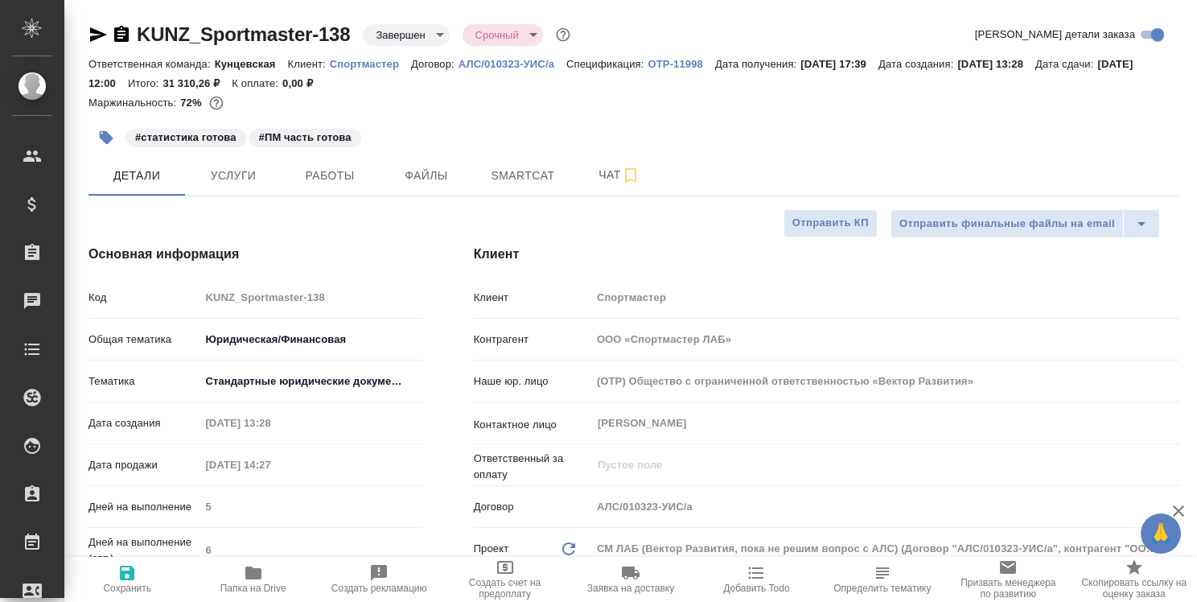
type textarea "x"
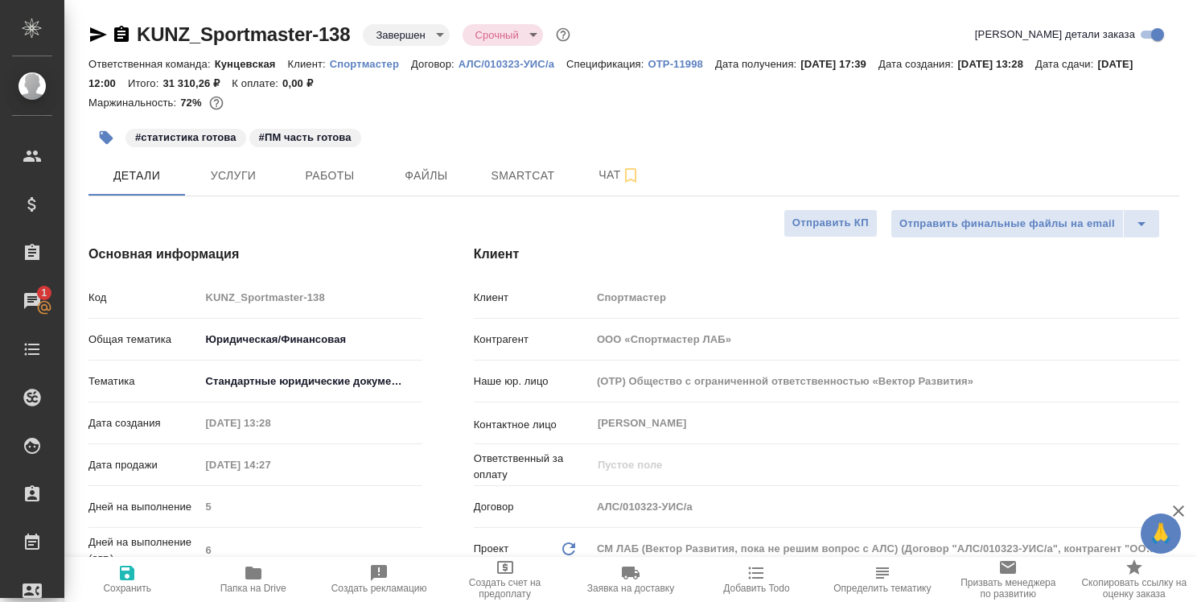
type textarea "x"
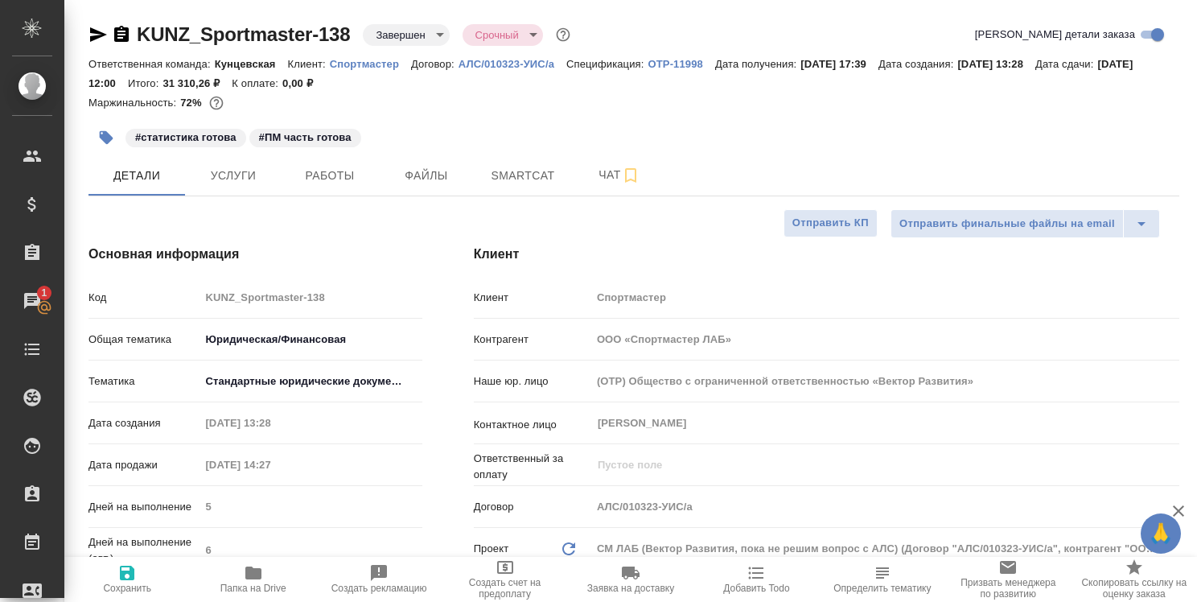
type textarea "x"
click at [529, 169] on span "Smartcat" at bounding box center [522, 176] width 77 height 20
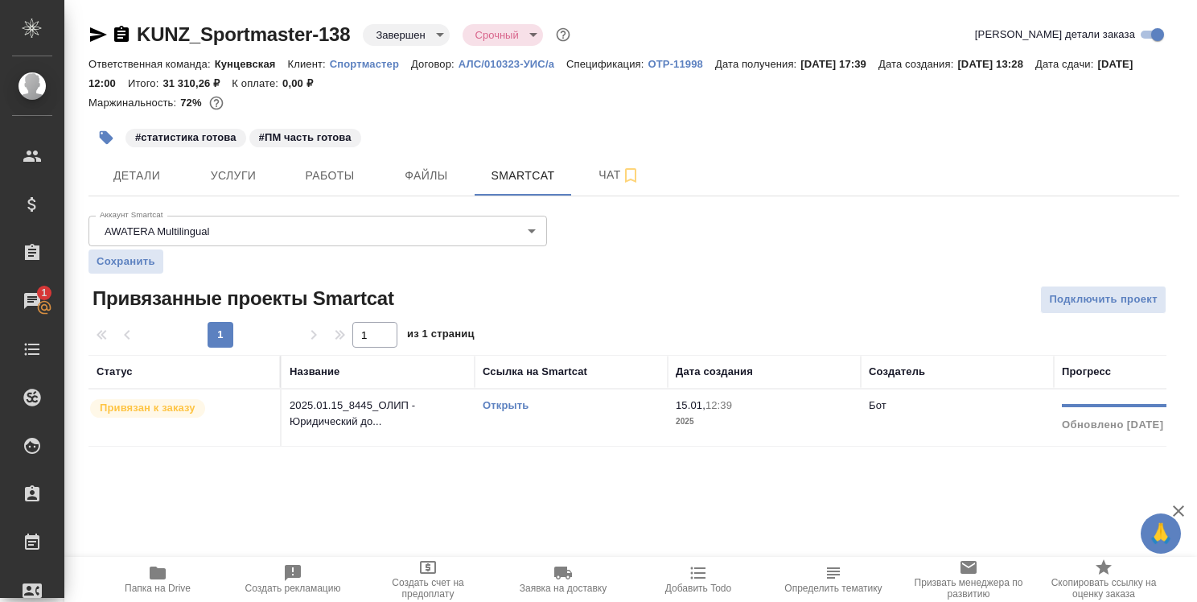
click at [516, 405] on link "Открыть" at bounding box center [506, 405] width 46 height 12
click at [500, 404] on link "Открыть" at bounding box center [506, 405] width 46 height 12
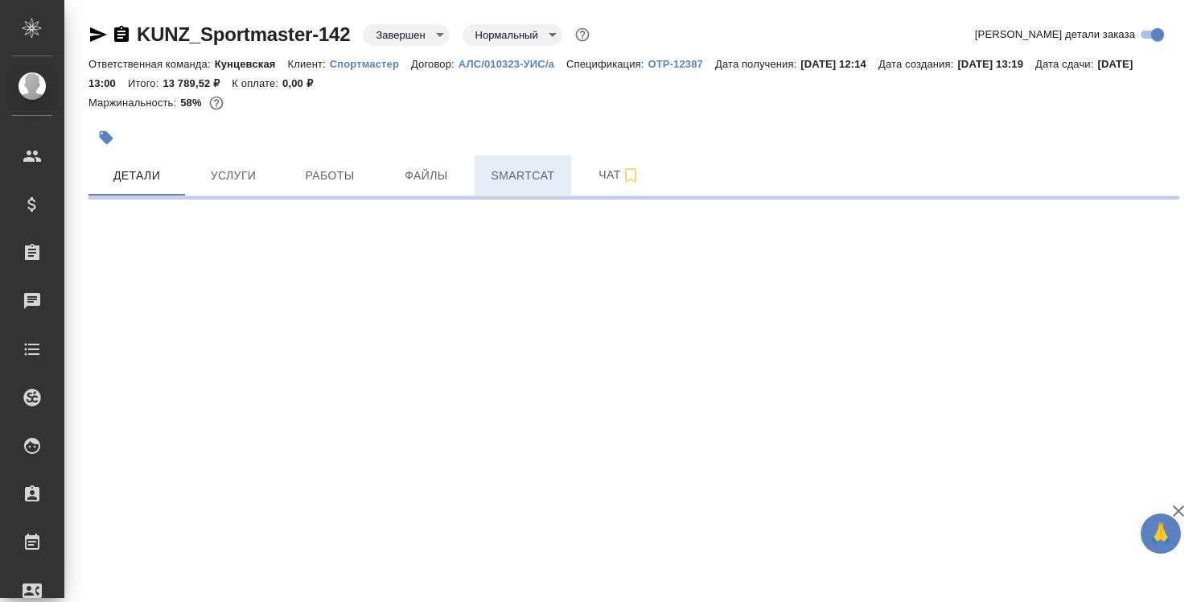
select select "RU"
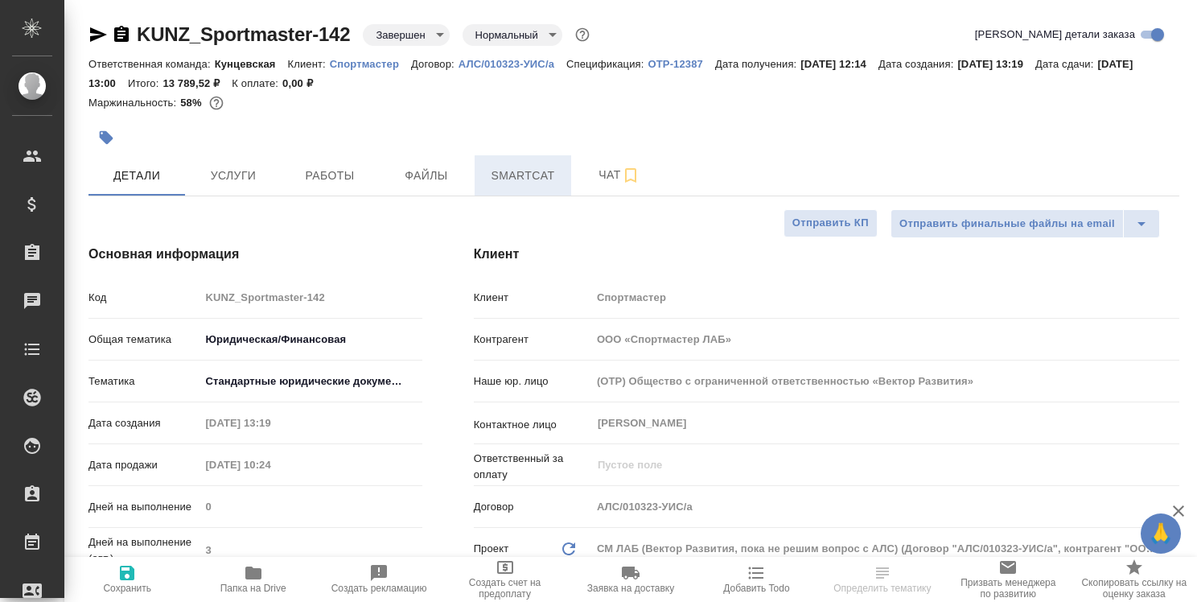
type textarea "x"
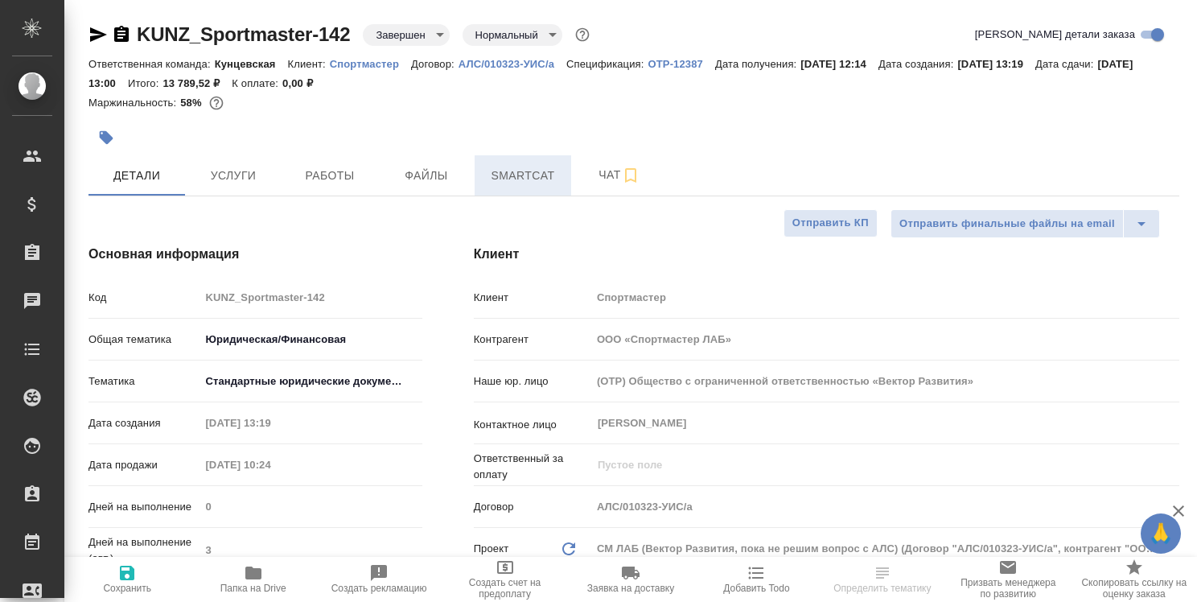
type textarea "x"
click at [542, 179] on span "Smartcat" at bounding box center [522, 176] width 77 height 20
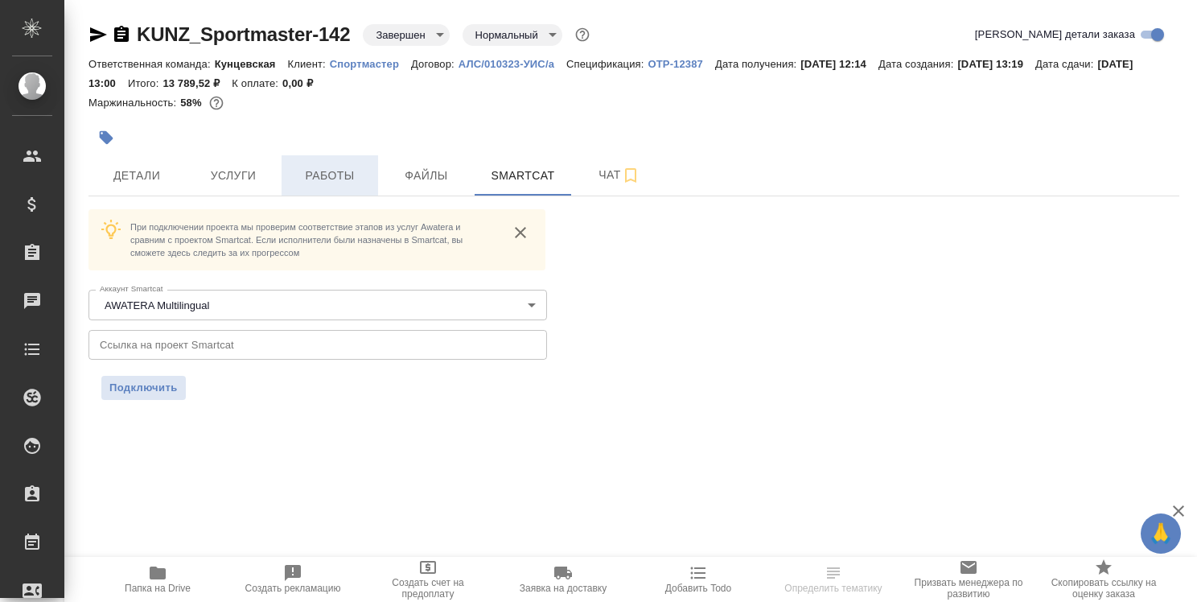
click at [336, 176] on span "Работы" at bounding box center [329, 176] width 77 height 20
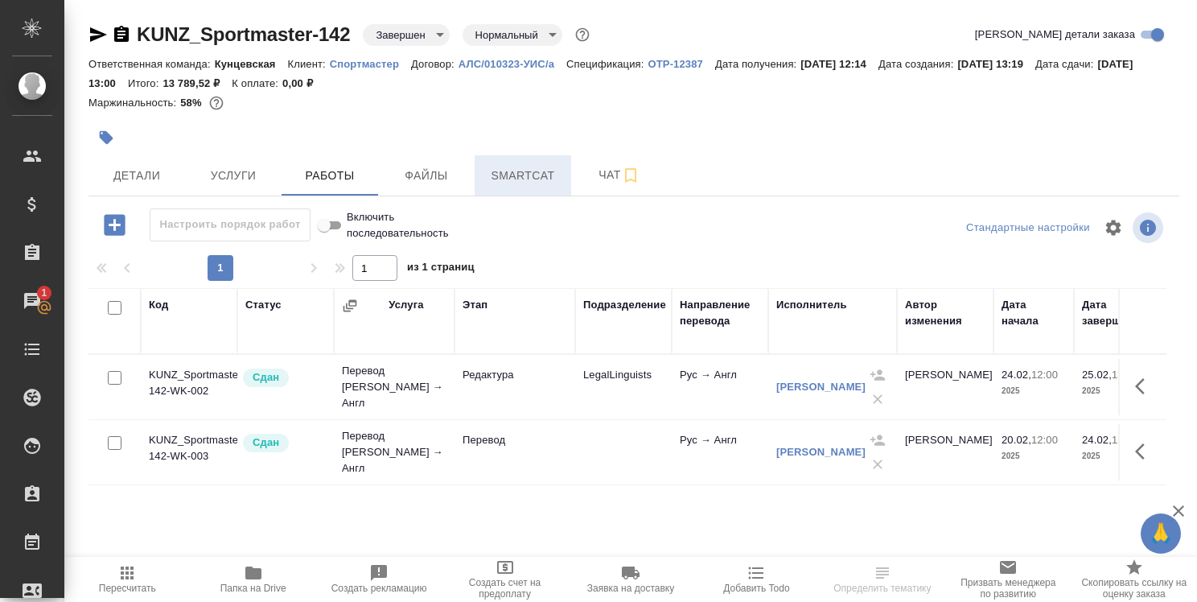
click at [509, 179] on span "Smartcat" at bounding box center [522, 176] width 77 height 20
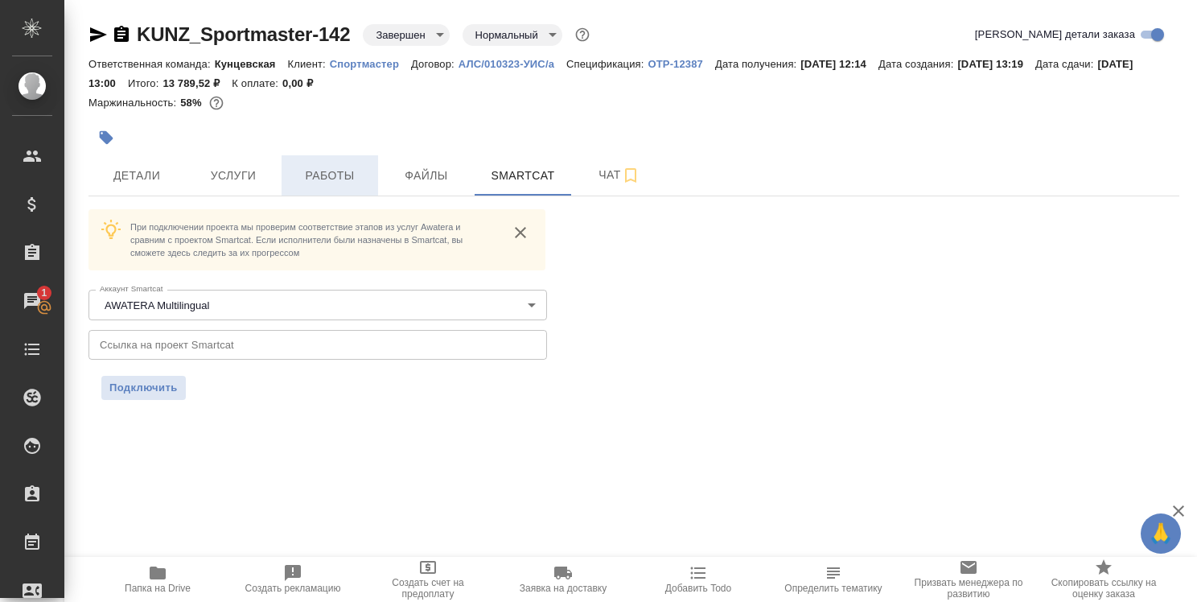
click at [321, 166] on span "Работы" at bounding box center [329, 176] width 77 height 20
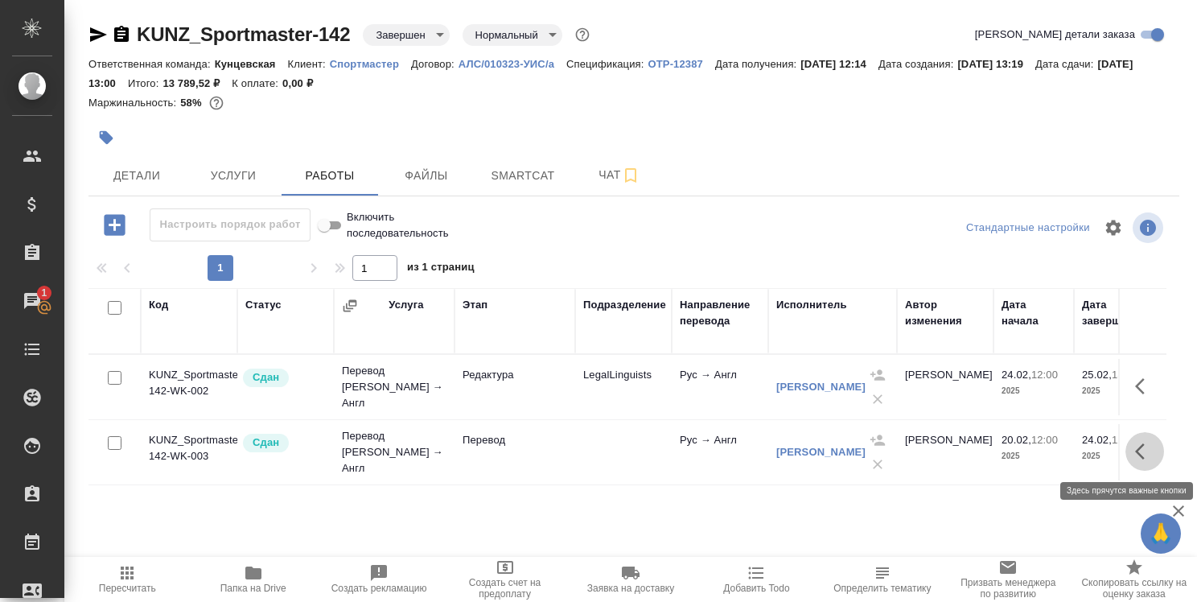
click at [1155, 452] on button "button" at bounding box center [1145, 451] width 39 height 39
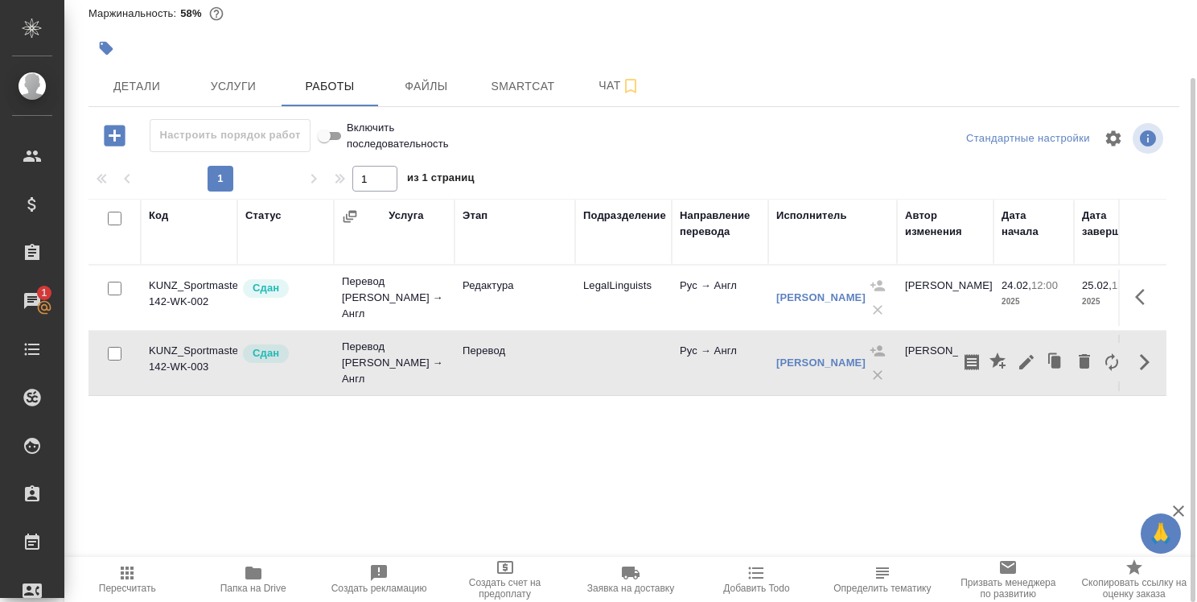
scroll to position [0, 32]
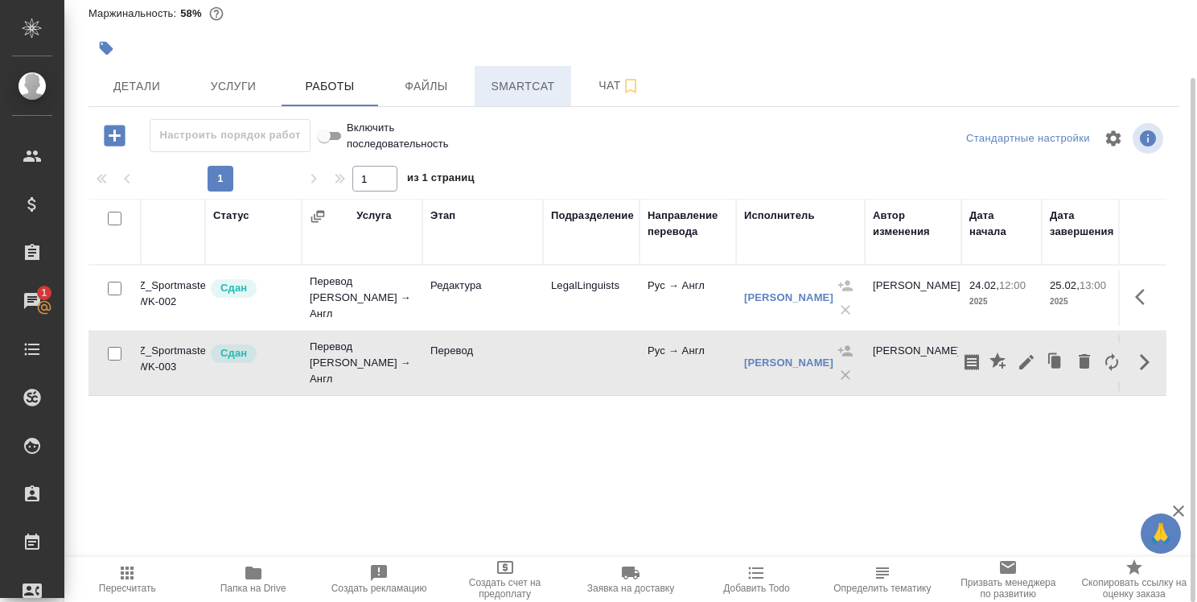
click at [512, 79] on span "Smartcat" at bounding box center [522, 86] width 77 height 20
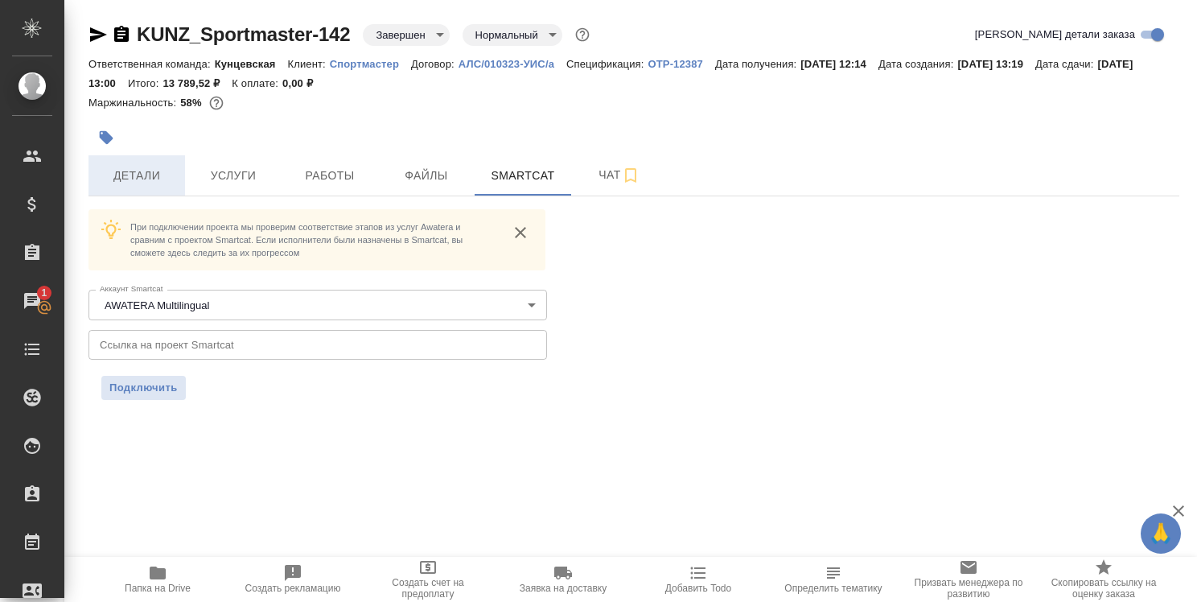
click at [131, 169] on span "Детали" at bounding box center [136, 176] width 77 height 20
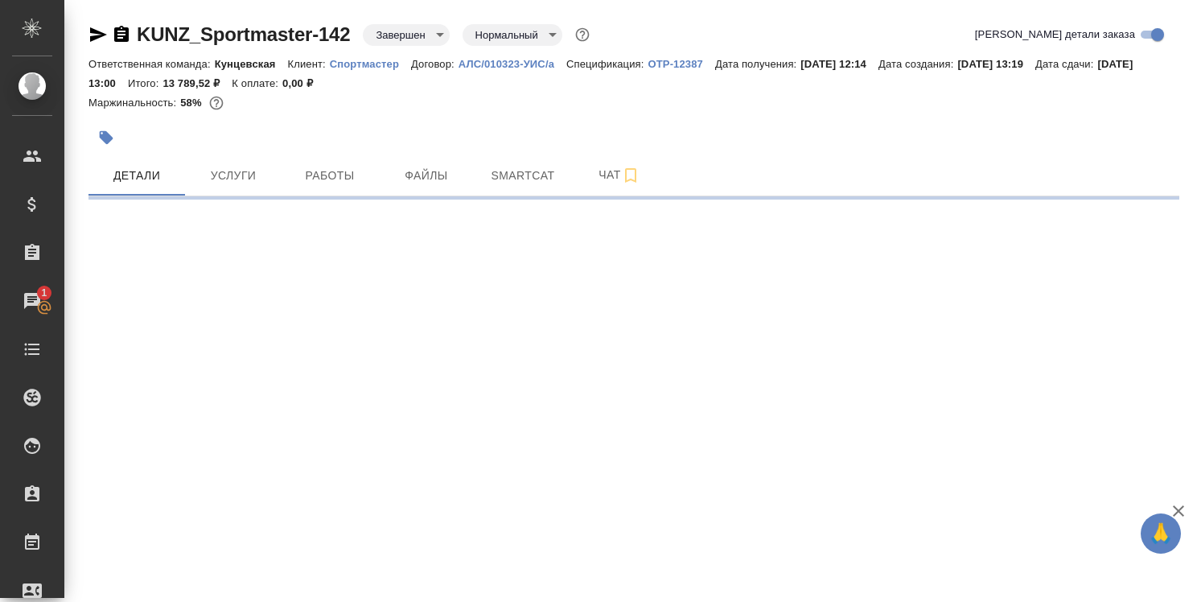
select select "RU"
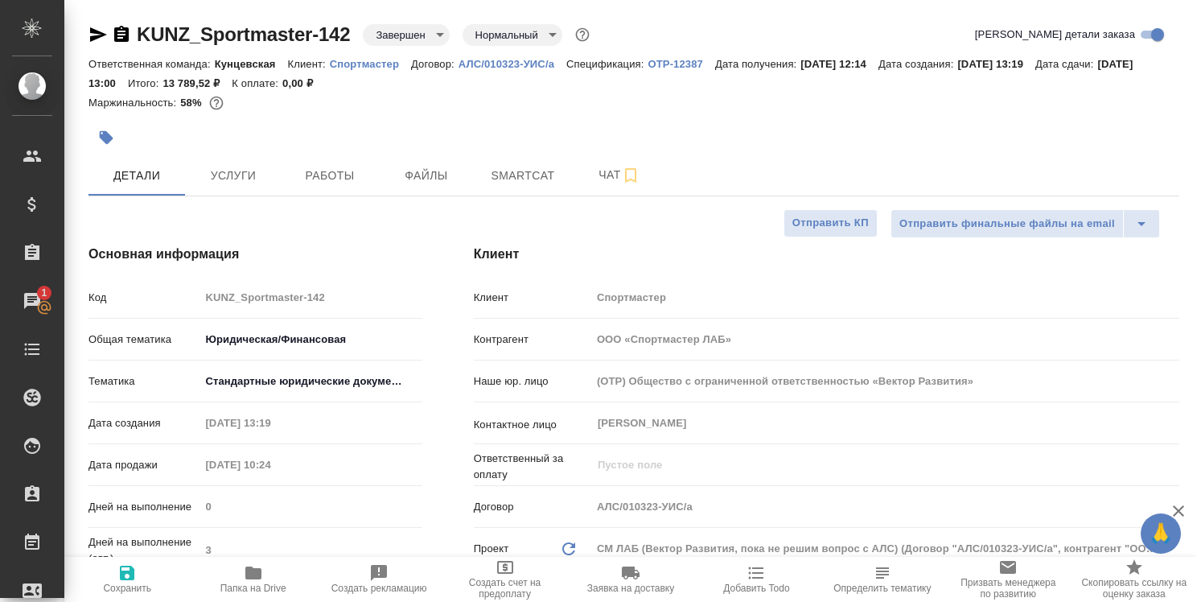
type textarea "x"
click at [93, 32] on icon "button" at bounding box center [98, 34] width 17 height 14
type textarea "x"
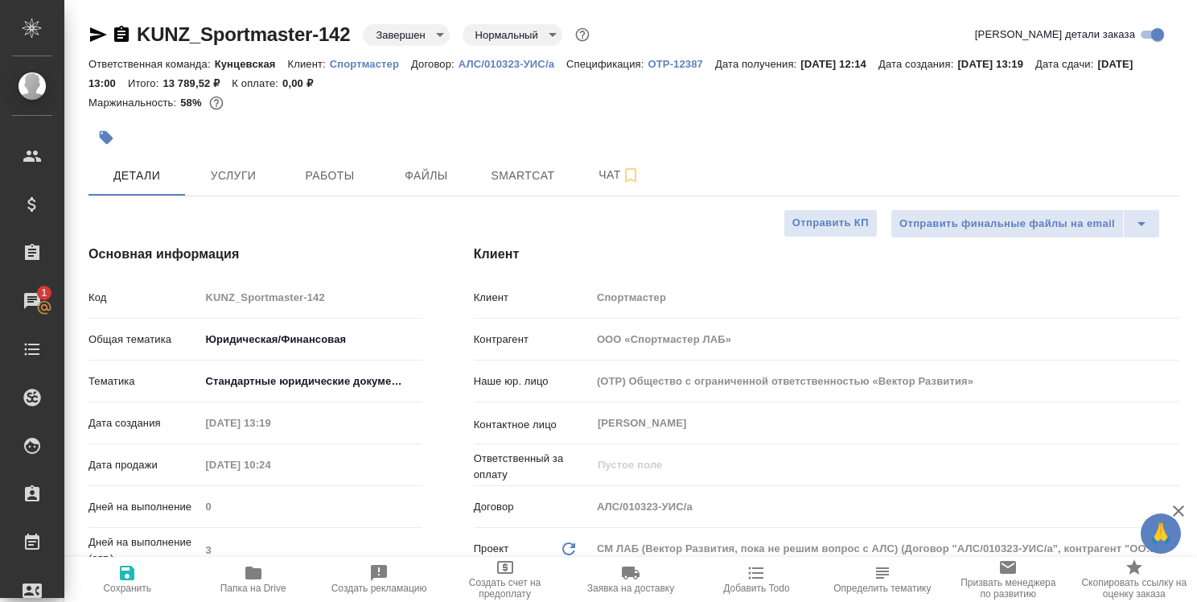
type textarea "x"
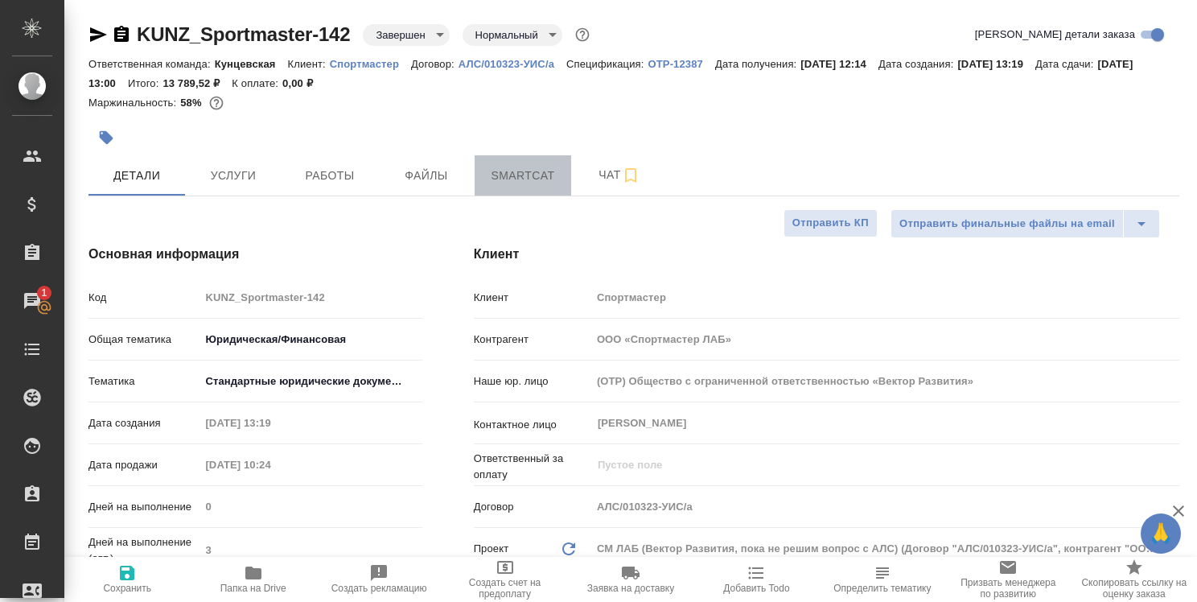
click at [534, 172] on span "Smartcat" at bounding box center [522, 176] width 77 height 20
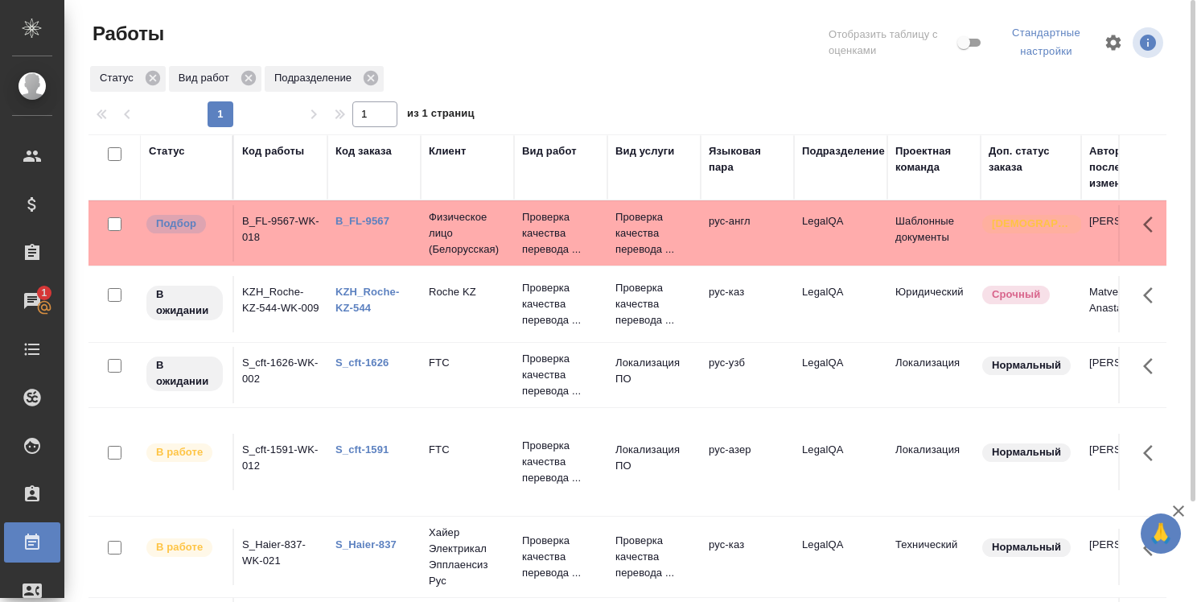
click at [368, 222] on link "B_FL-9567" at bounding box center [363, 221] width 54 height 12
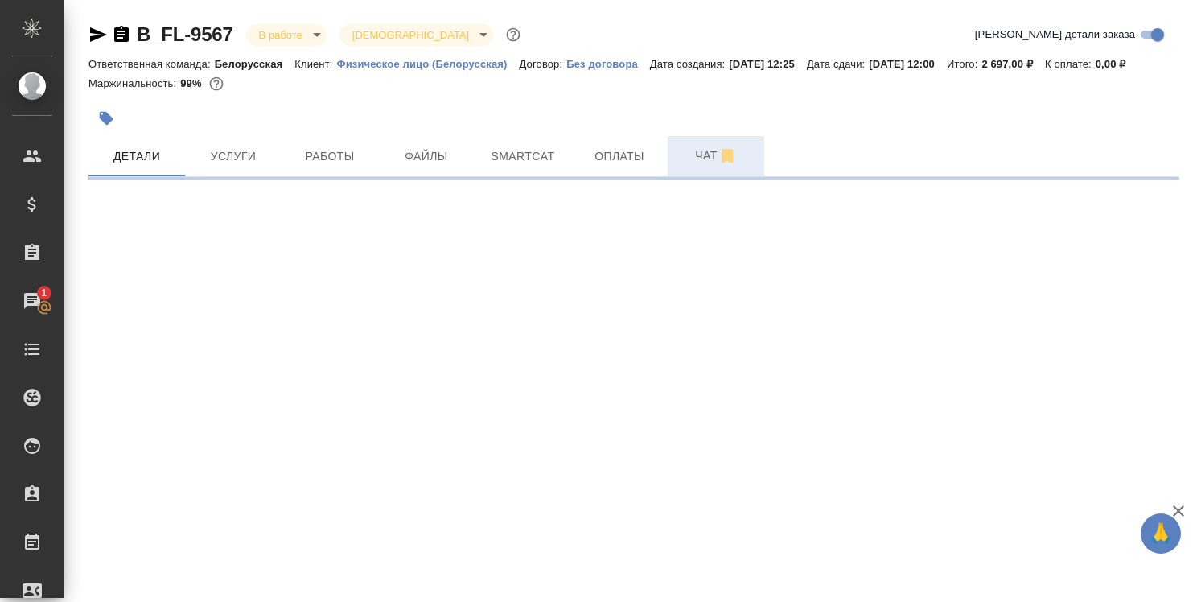
click at [705, 160] on span "Чат" at bounding box center [715, 156] width 77 height 20
select select "RU"
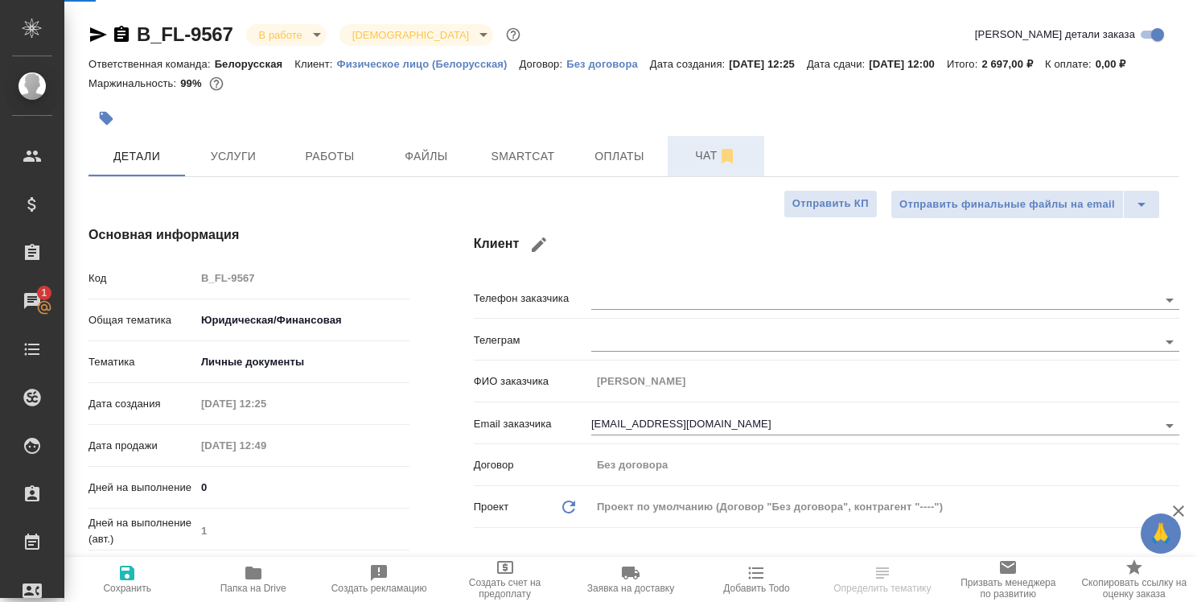
type textarea "x"
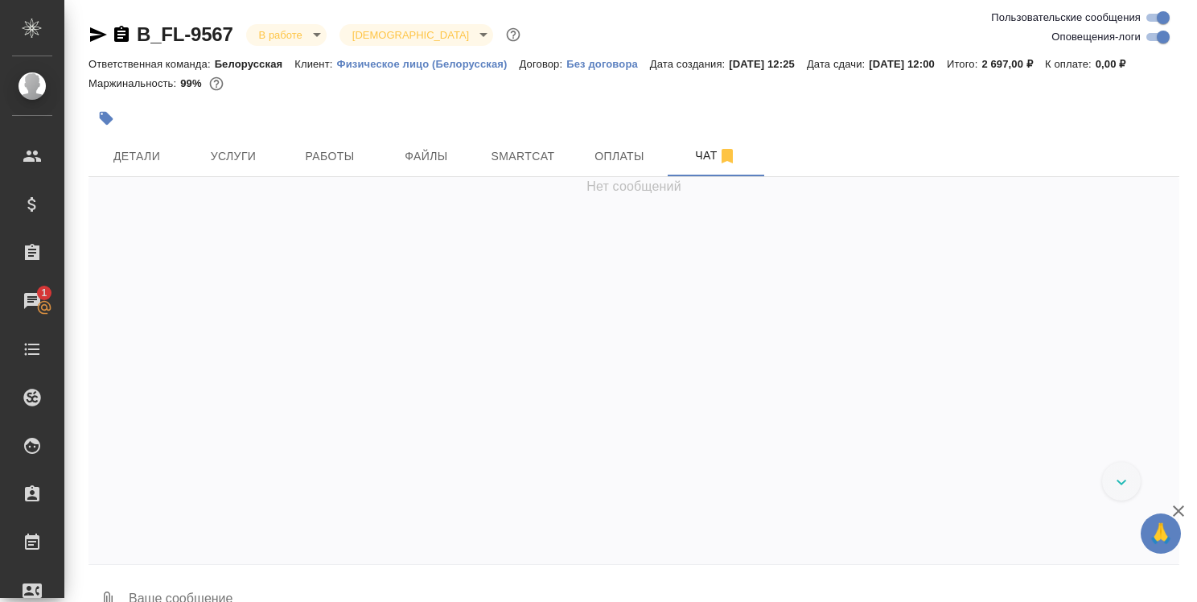
scroll to position [5868, 0]
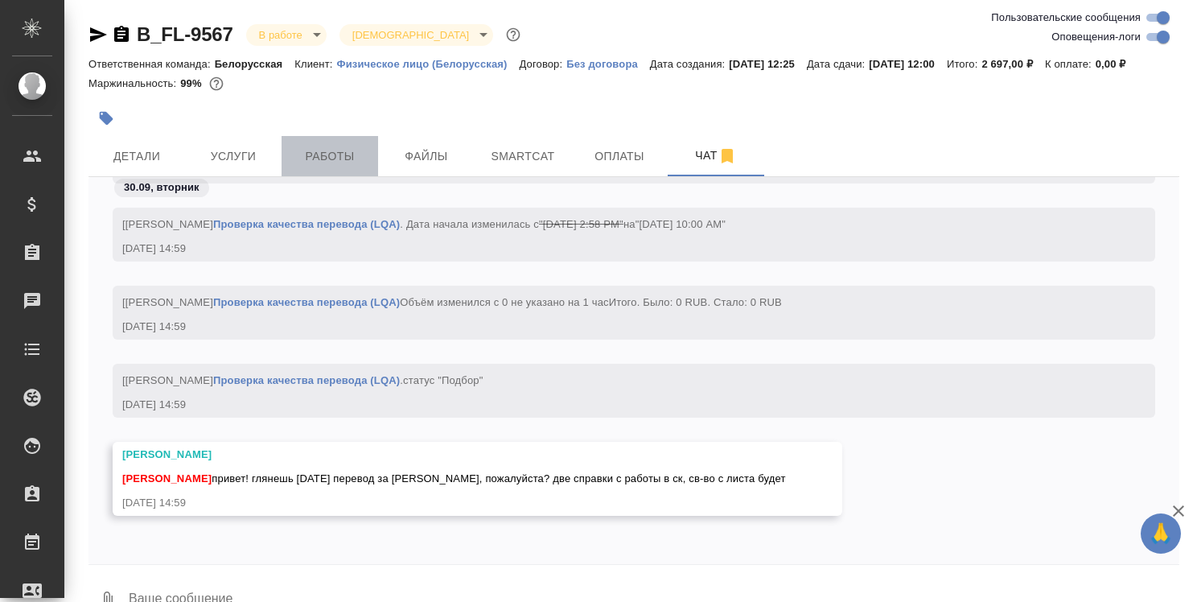
click at [344, 158] on span "Работы" at bounding box center [329, 156] width 77 height 20
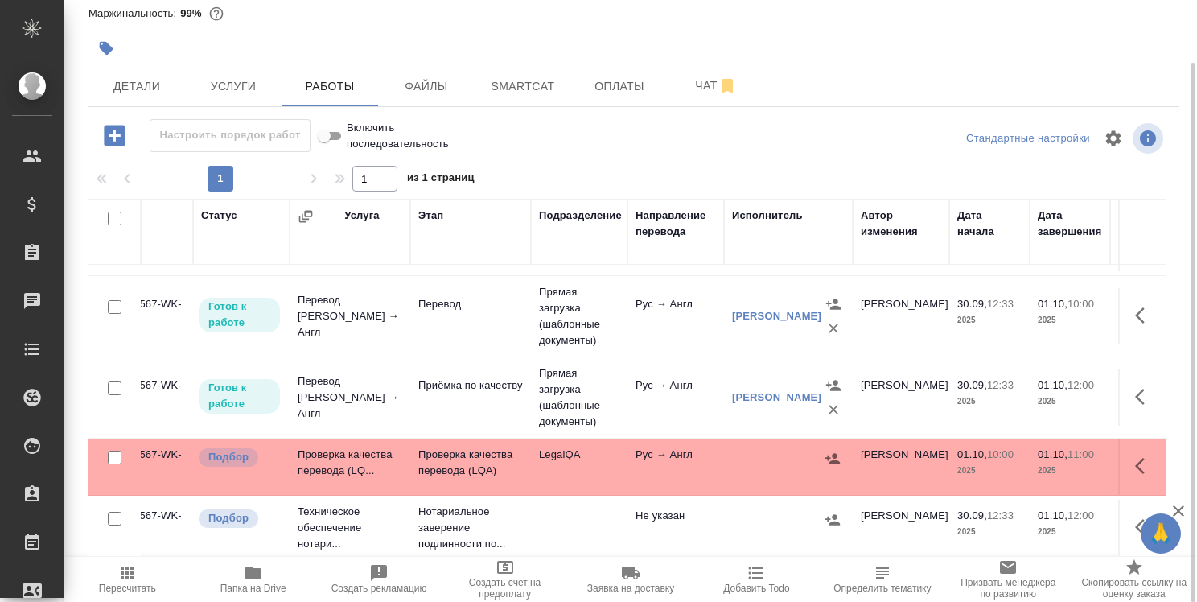
scroll to position [65, 0]
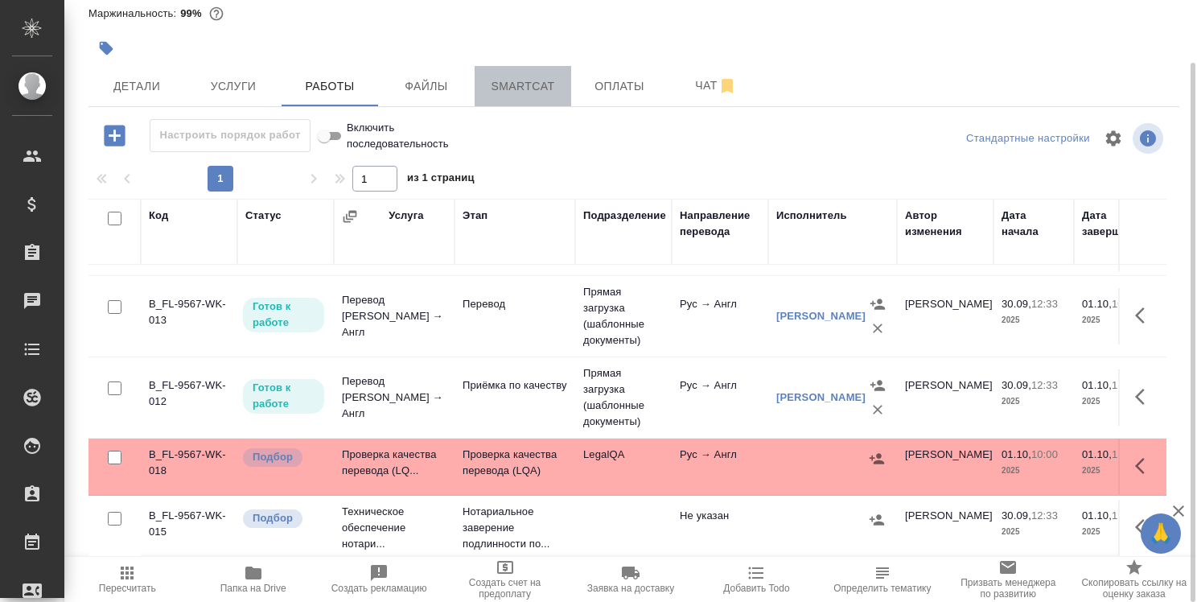
click at [544, 90] on span "Smartcat" at bounding box center [522, 86] width 77 height 20
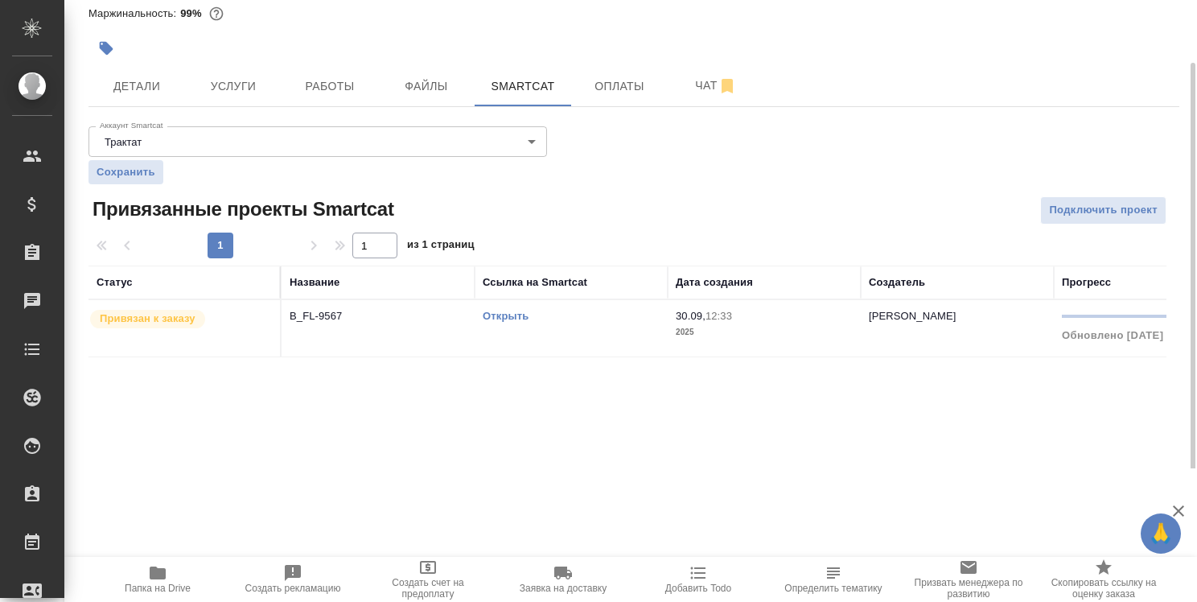
click at [509, 316] on link "Открыть" at bounding box center [506, 316] width 46 height 12
click at [495, 312] on link "Открыть" at bounding box center [506, 316] width 46 height 12
click at [148, 573] on icon "button" at bounding box center [157, 572] width 19 height 19
click at [712, 85] on span "Чат" at bounding box center [715, 86] width 77 height 20
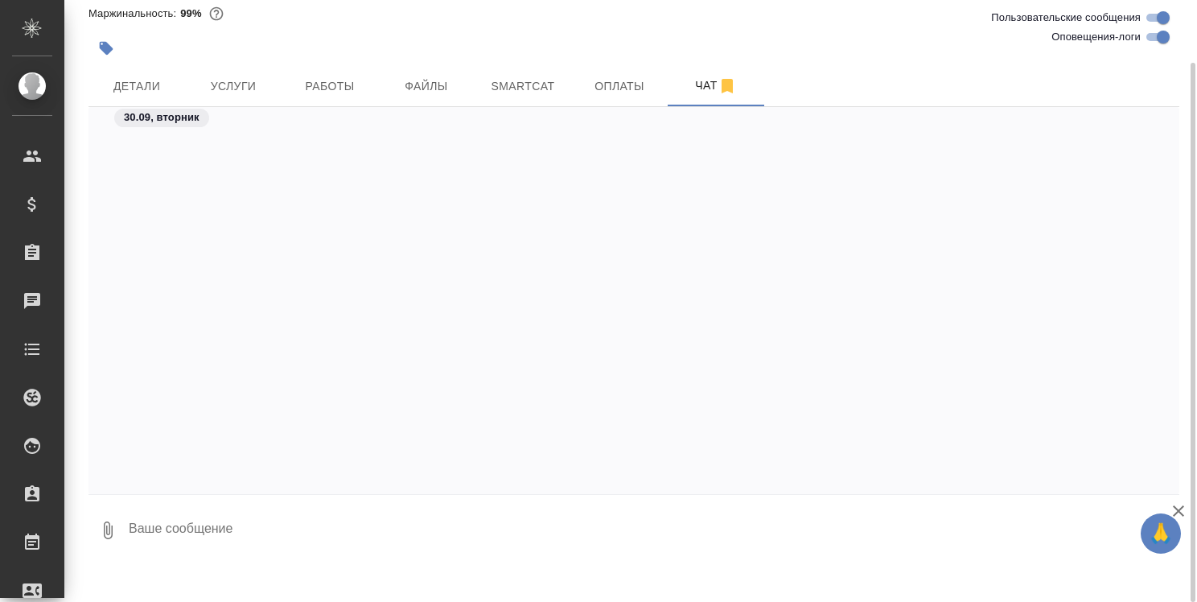
scroll to position [5868, 0]
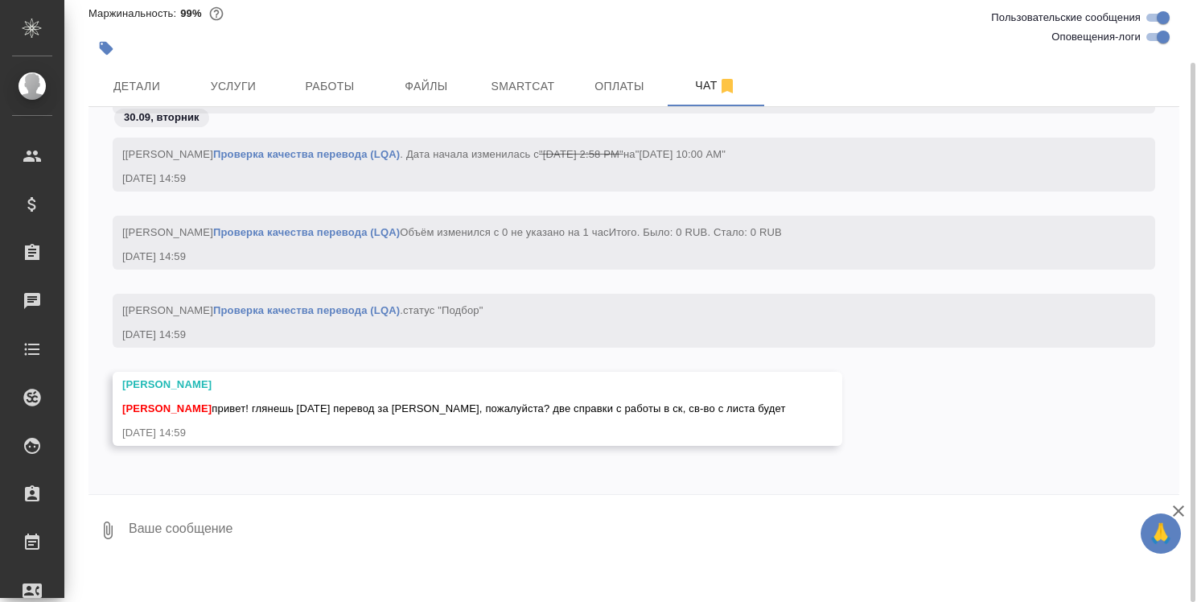
click at [663, 570] on div "B_FL-9567 В работе inProgress Святая троица holyTrinity Ответственная команда: …" at bounding box center [630, 301] width 1133 height 602
click at [235, 550] on textarea at bounding box center [653, 530] width 1052 height 55
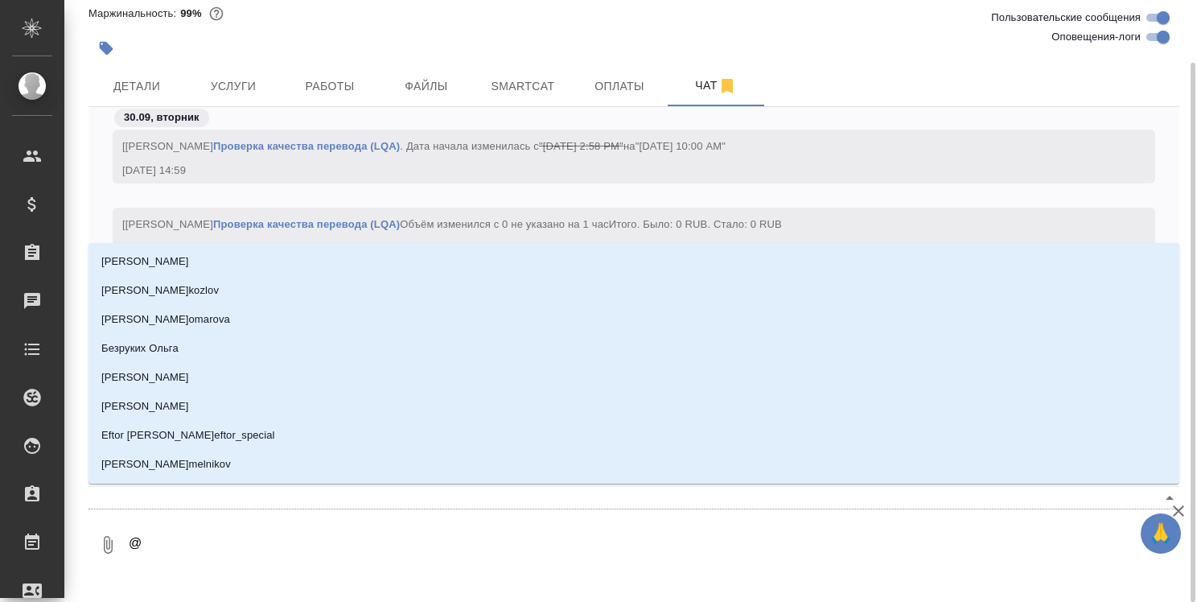
type textarea "@т"
type input "т"
type textarea "@та"
type input "та"
type textarea "@таа"
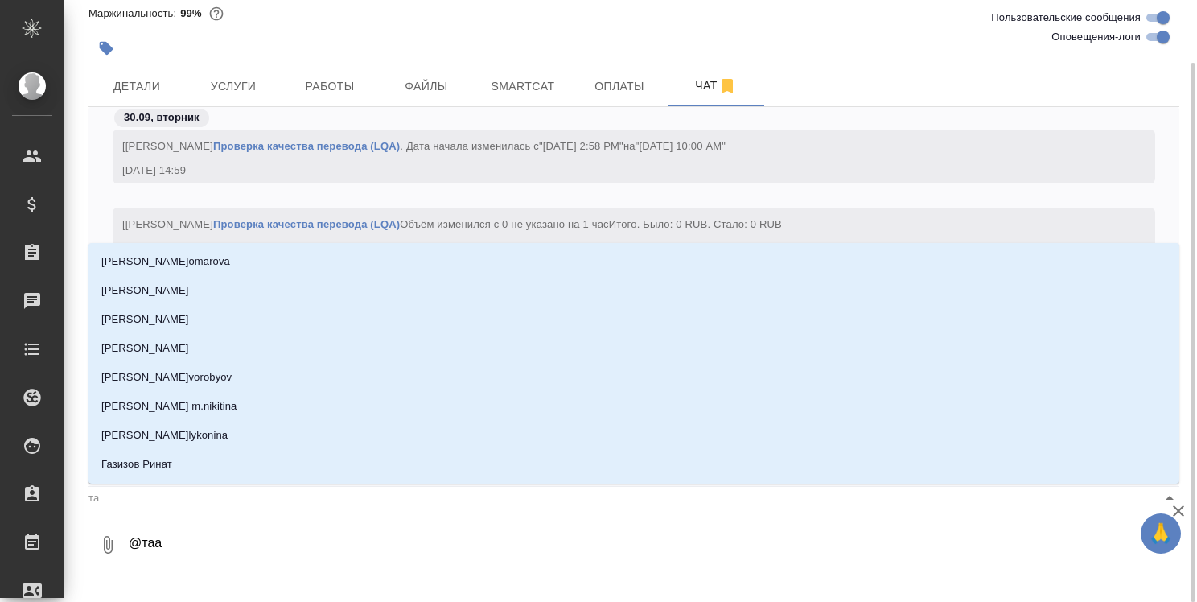
type input "таа"
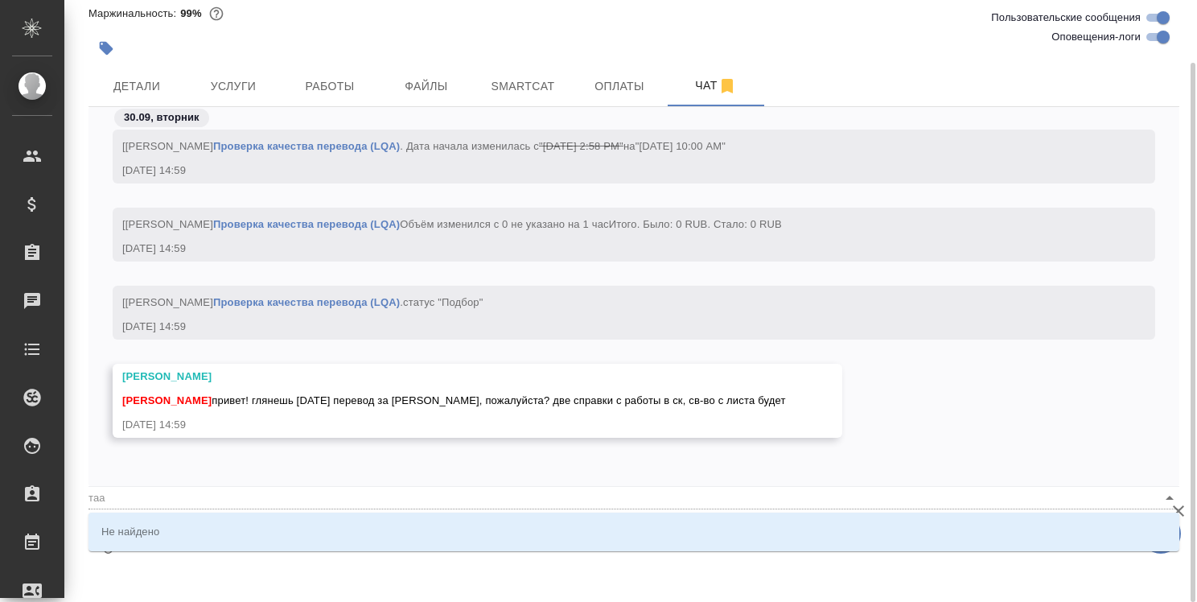
type textarea "@тааб"
type input "тааб"
type textarea "@таа"
type input "таа"
type textarea "@та"
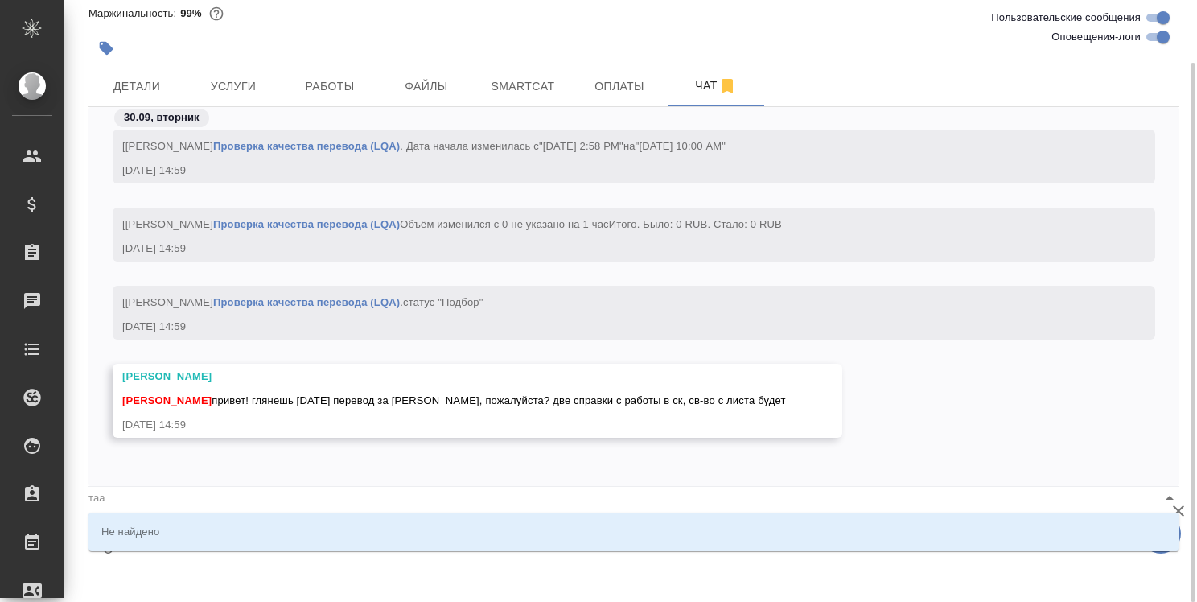
type input "та"
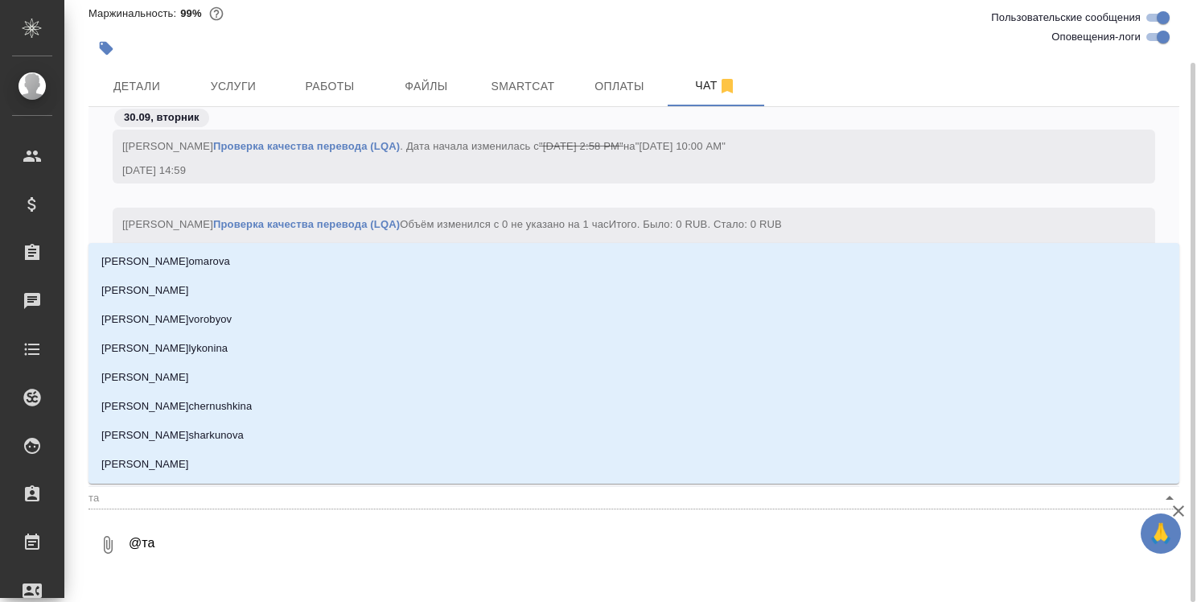
type textarea "@т"
type input "т"
type textarea "@тр"
type input "тр"
type textarea "@т"
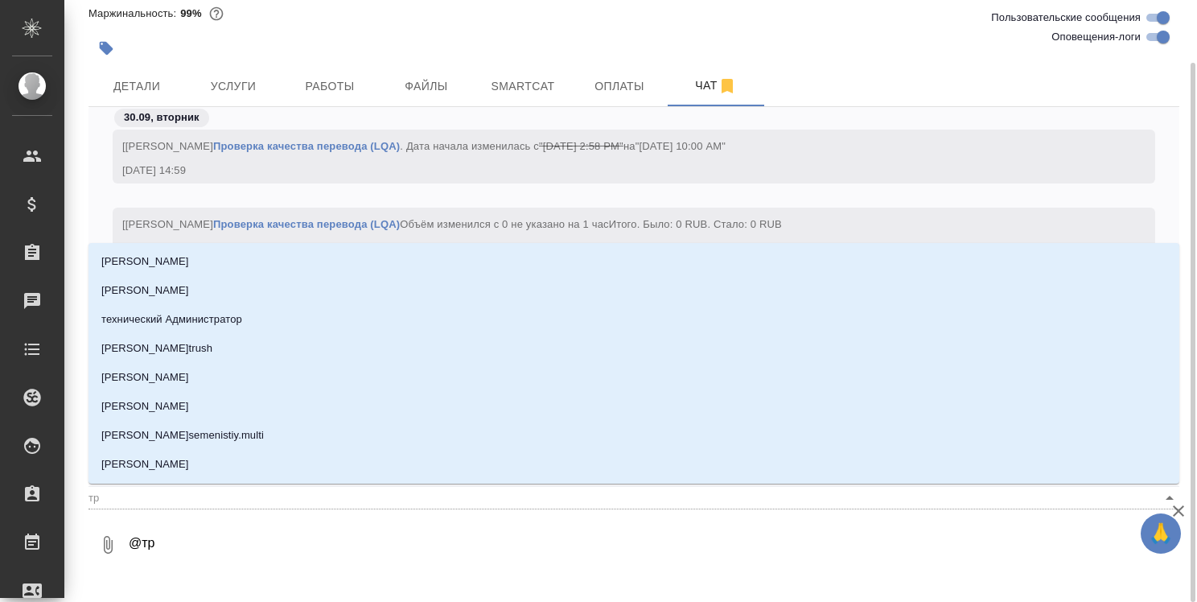
type input "т"
type textarea "@та"
type input "та"
type textarea "@тар"
type input "тар"
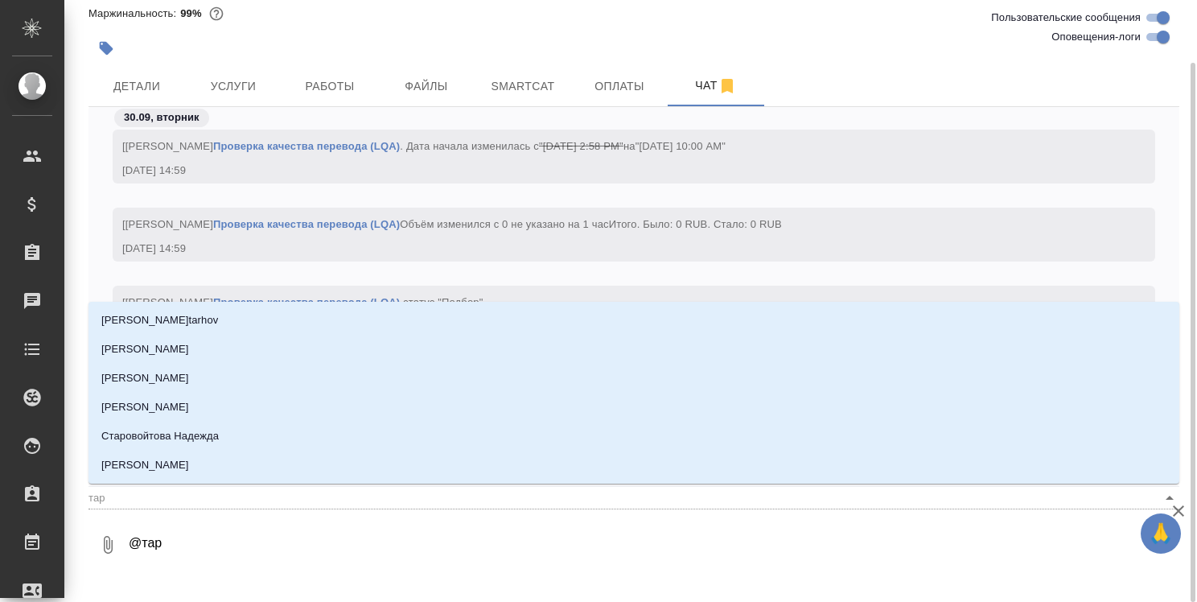
type textarea "@тара"
type input "тара"
type textarea "@тараб"
type input "тараб"
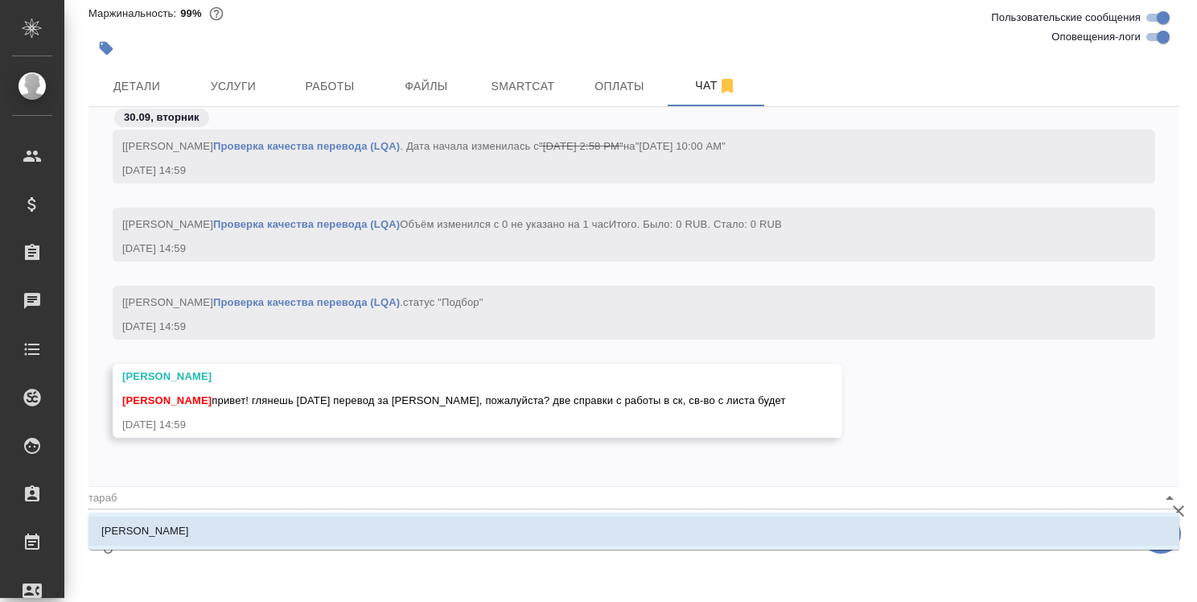
click at [272, 534] on li "[PERSON_NAME]" at bounding box center [634, 531] width 1091 height 29
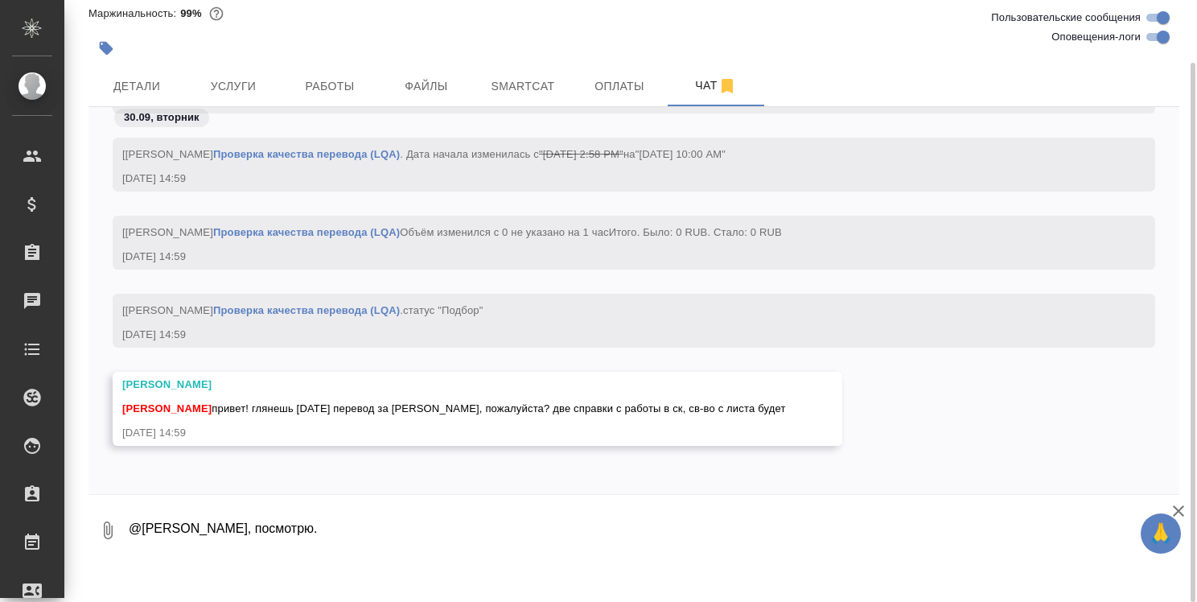
type textarea "@[PERSON_NAME], посмотрю."
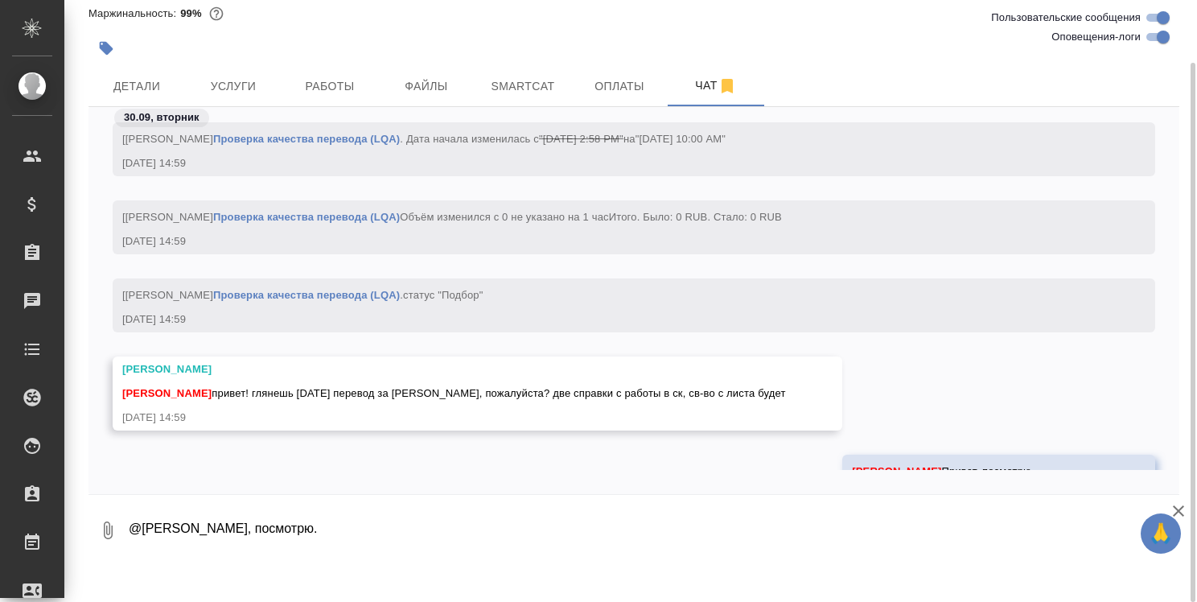
scroll to position [5947, 0]
